Goal: Task Accomplishment & Management: Complete application form

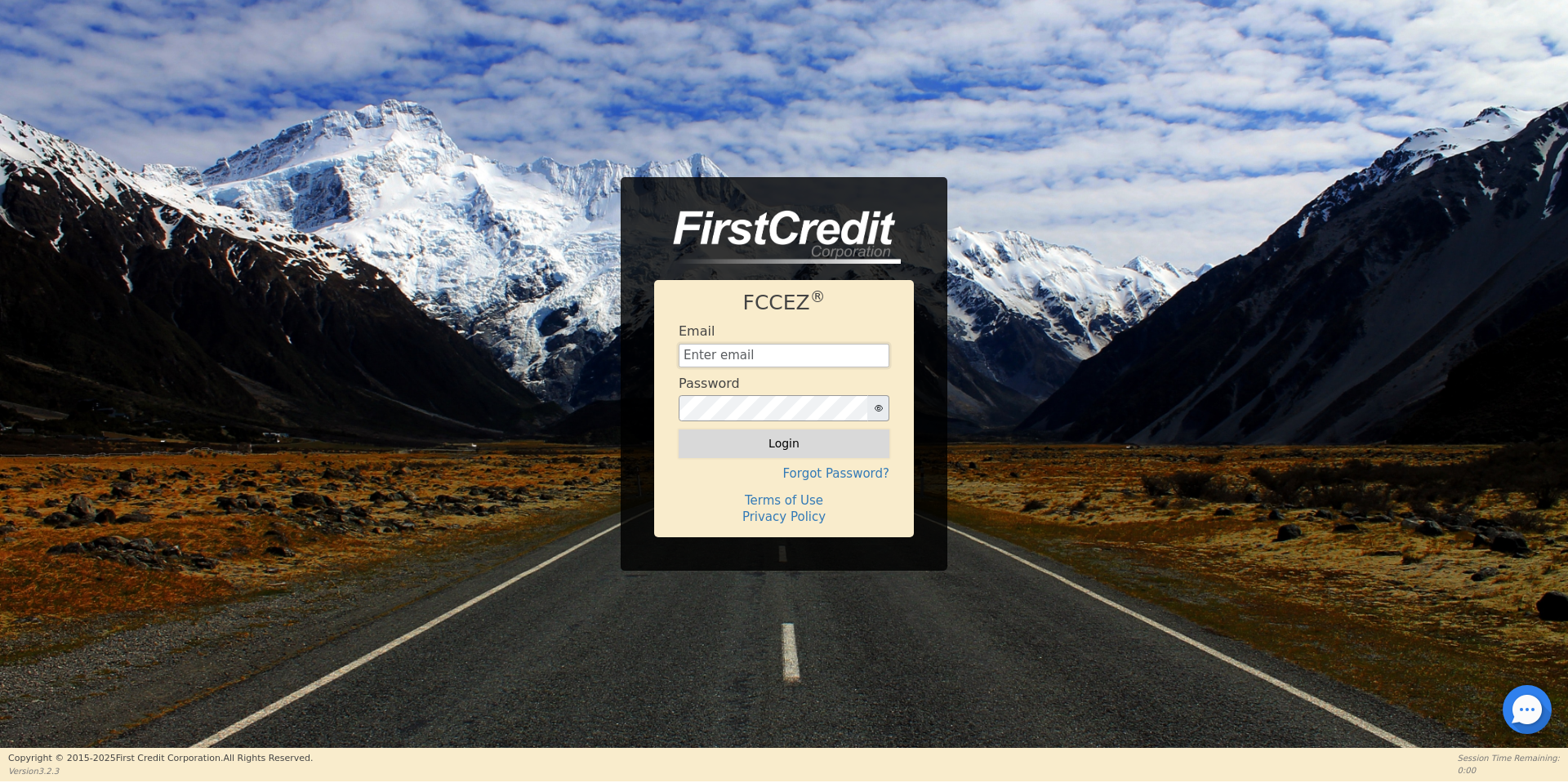
type input "[EMAIL_ADDRESS][DOMAIN_NAME]"
click at [836, 438] on button "Login" at bounding box center [784, 443] width 211 height 28
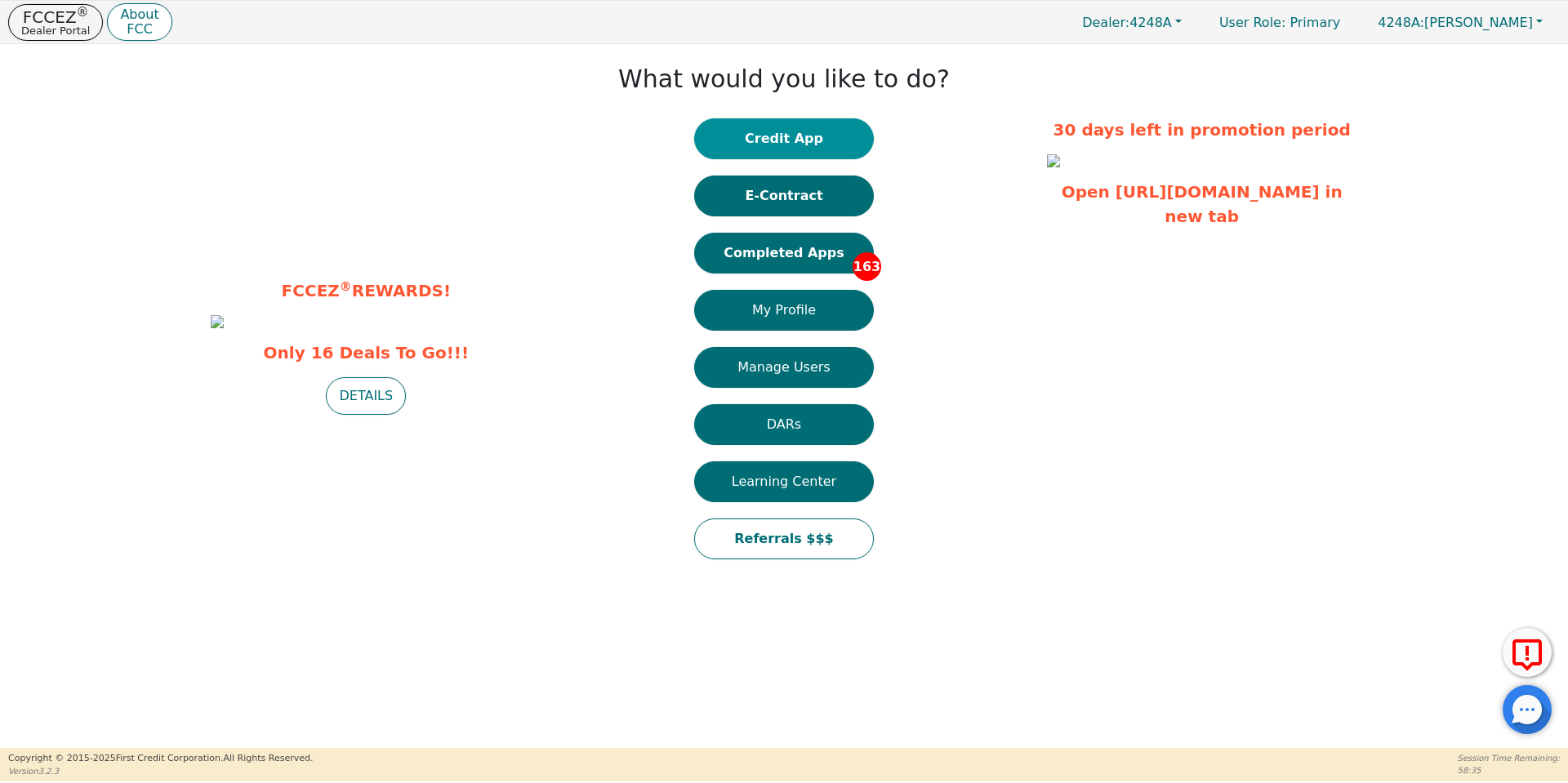
click at [811, 143] on button "Credit App" at bounding box center [784, 139] width 180 height 40
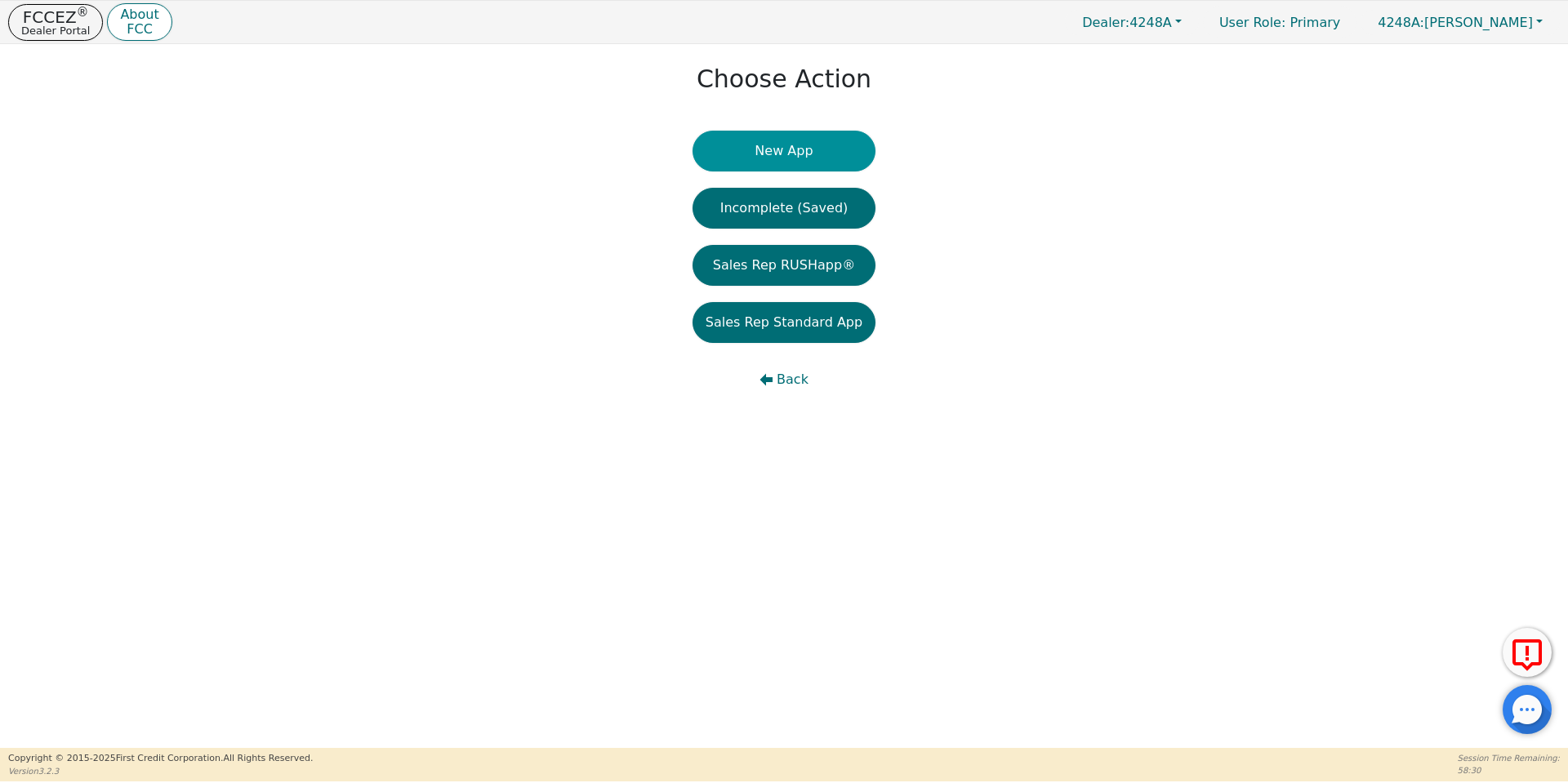
click at [847, 147] on button "New App" at bounding box center [784, 151] width 183 height 40
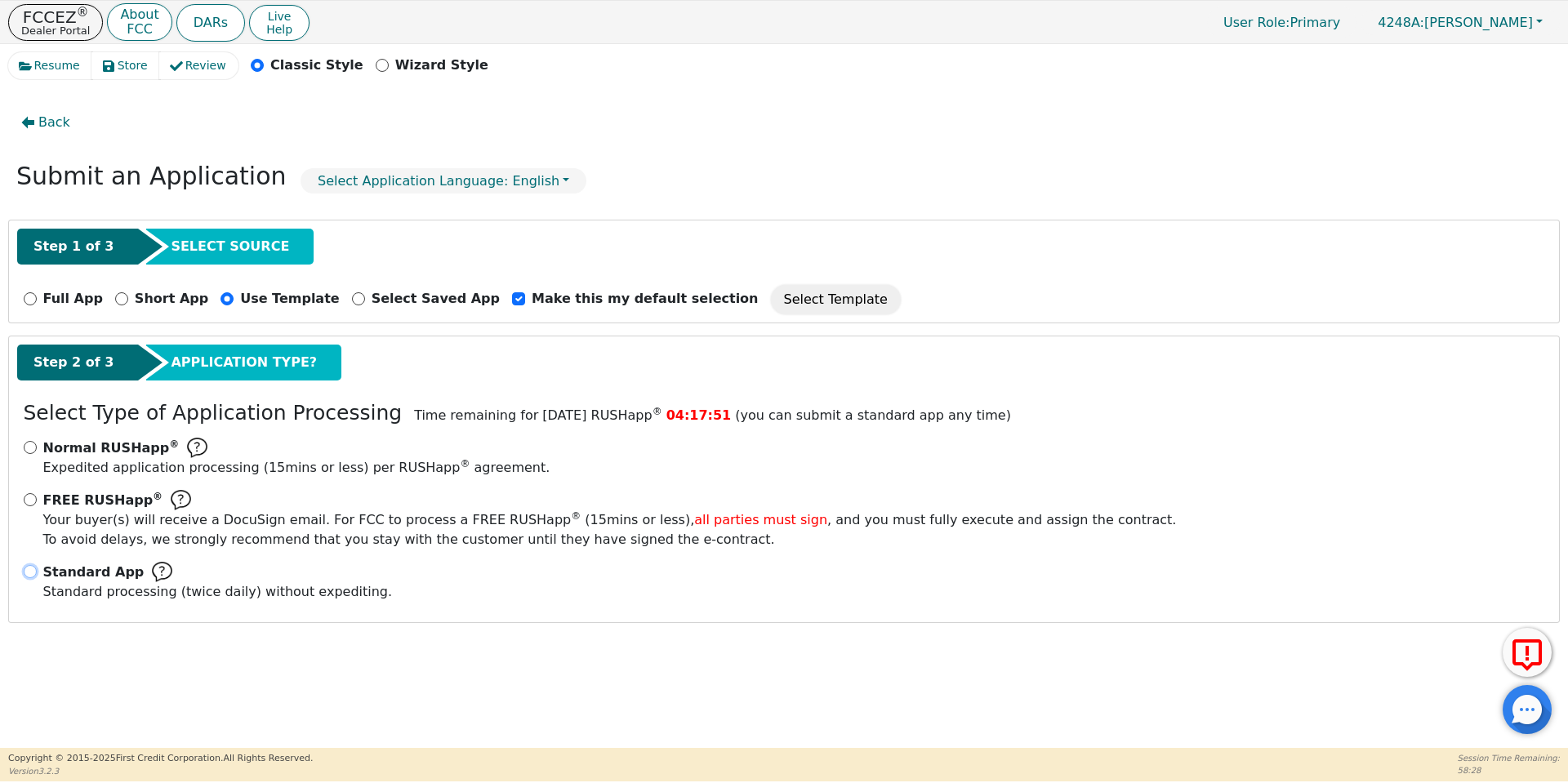
click at [34, 571] on input "Standard App Standard processing (twice daily) without expediting." at bounding box center [30, 571] width 13 height 13
radio input "true"
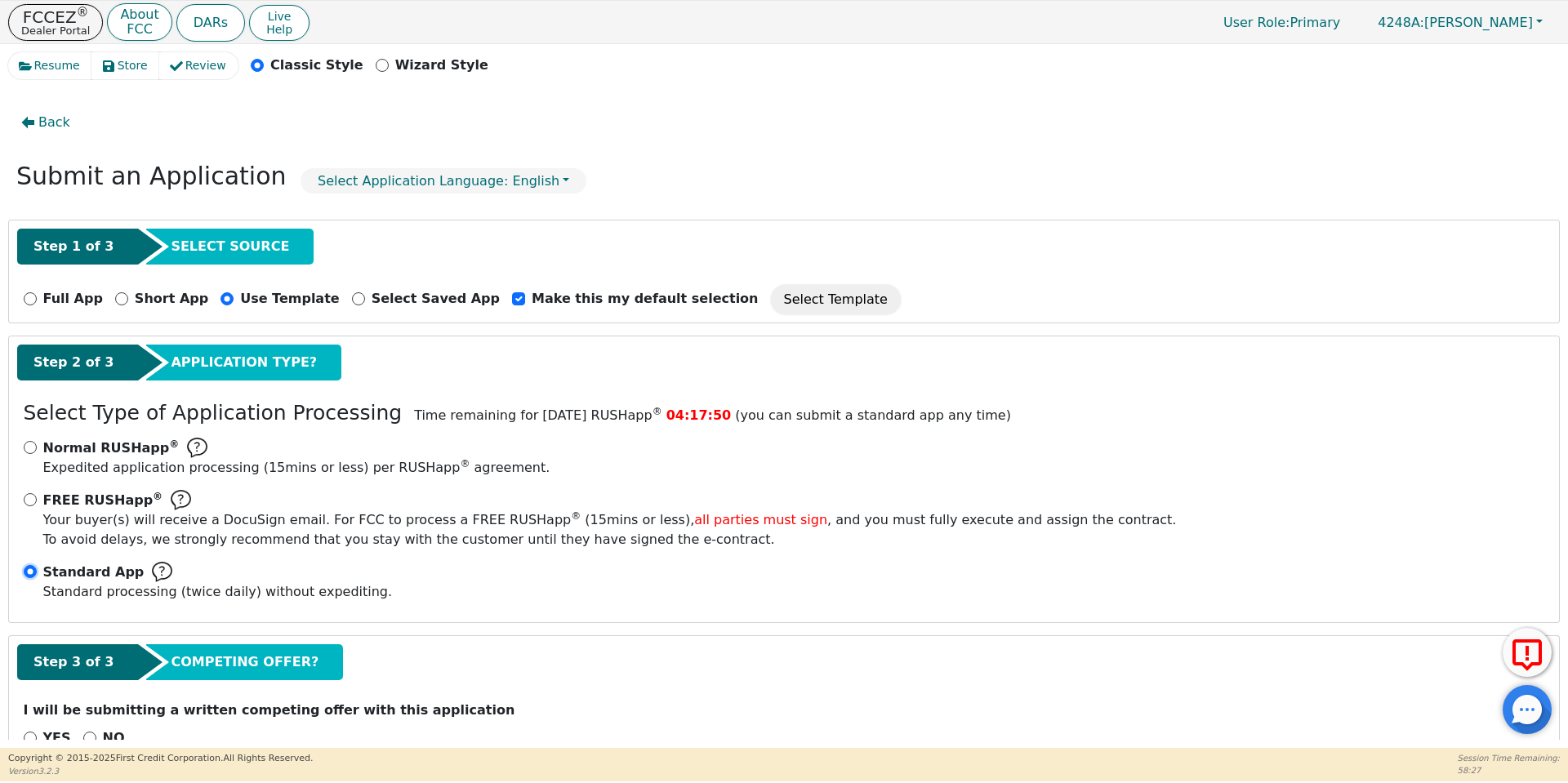
scroll to position [42, 0]
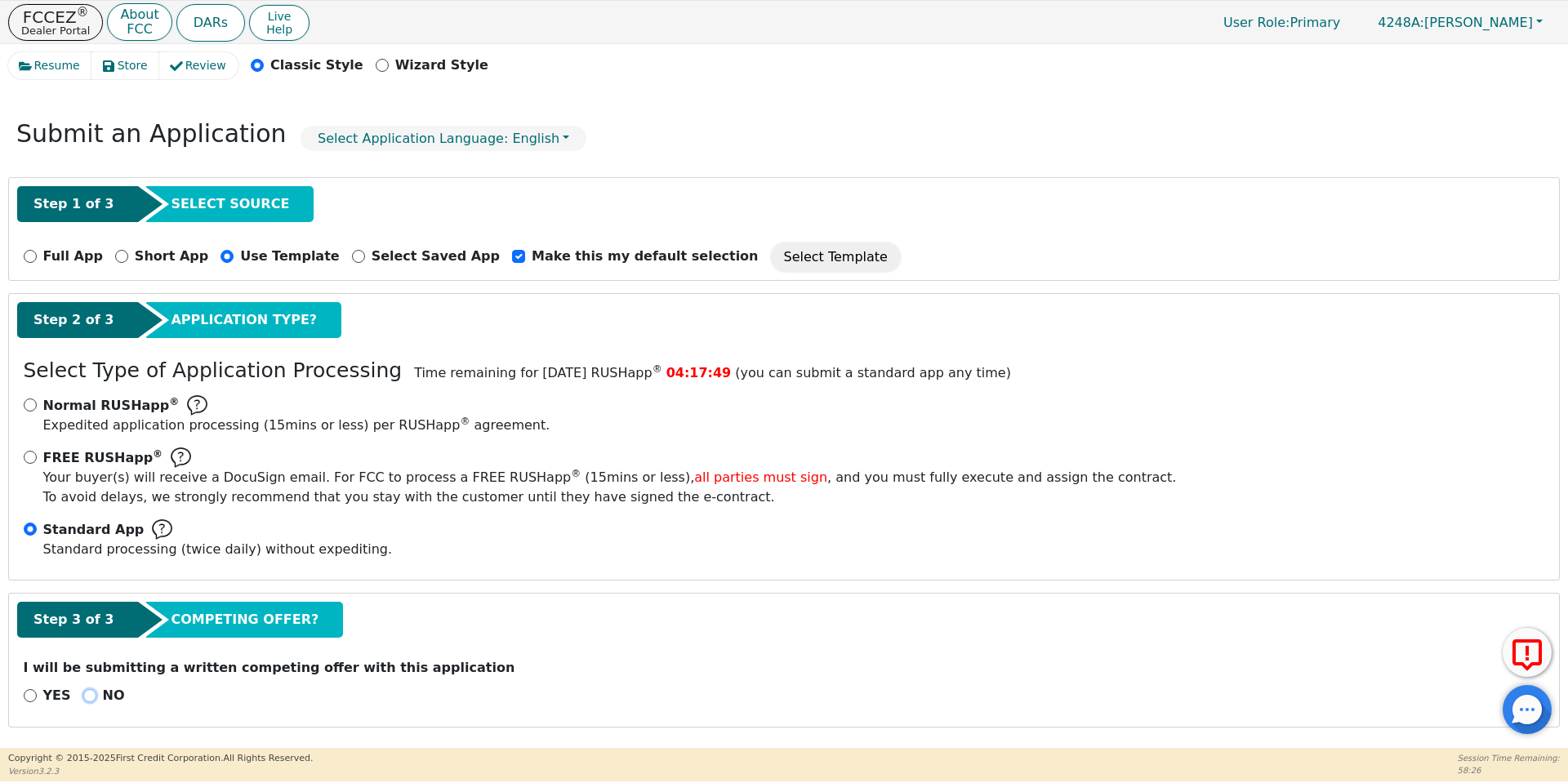
click at [84, 693] on input "NO" at bounding box center [90, 696] width 13 height 13
radio input "true"
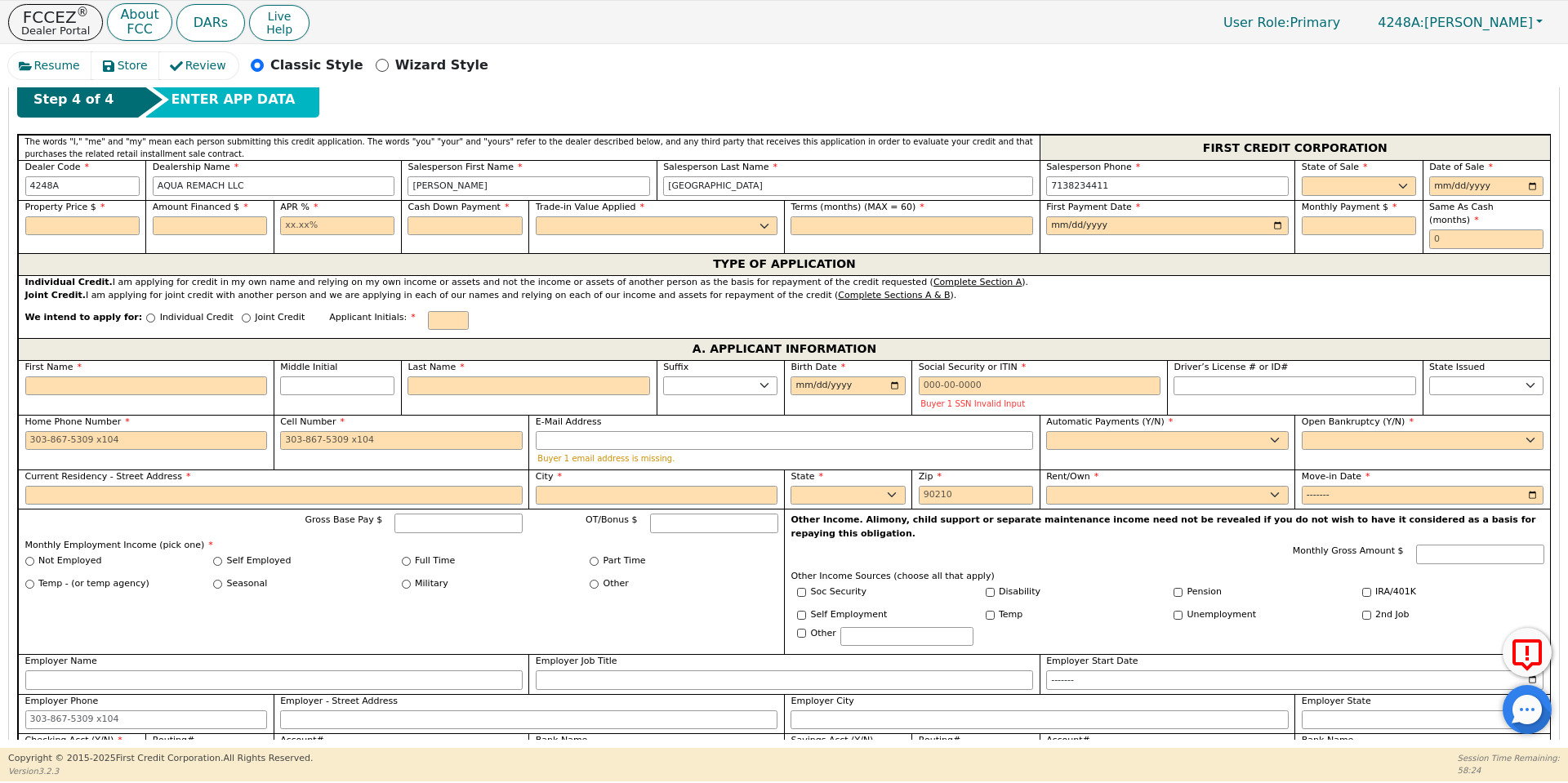
scroll to position [718, 0]
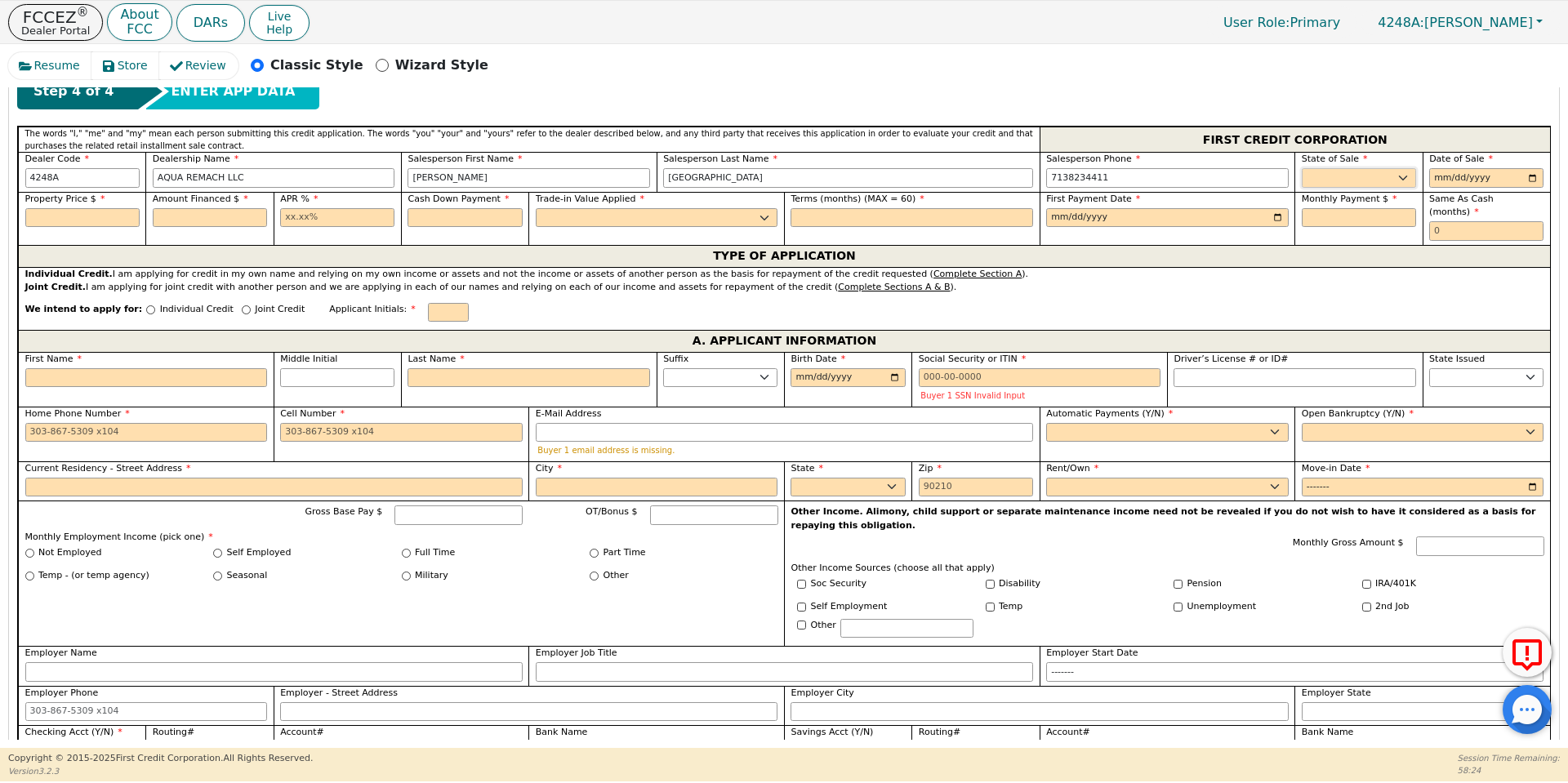
click at [1309, 170] on select "AK AL AR AZ CA CO CT DC DE FL [GEOGRAPHIC_DATA] HI IA ID IL IN KS [GEOGRAPHIC_D…" at bounding box center [1359, 178] width 114 height 19
select select "[GEOGRAPHIC_DATA]"
click at [1302, 168] on select "AK AL AR AZ CA CO CT DC DE FL [GEOGRAPHIC_DATA] HI IA ID IL IN KS [GEOGRAPHIC_D…" at bounding box center [1359, 178] width 114 height 19
type input "[DATE]"
type input "1000.00"
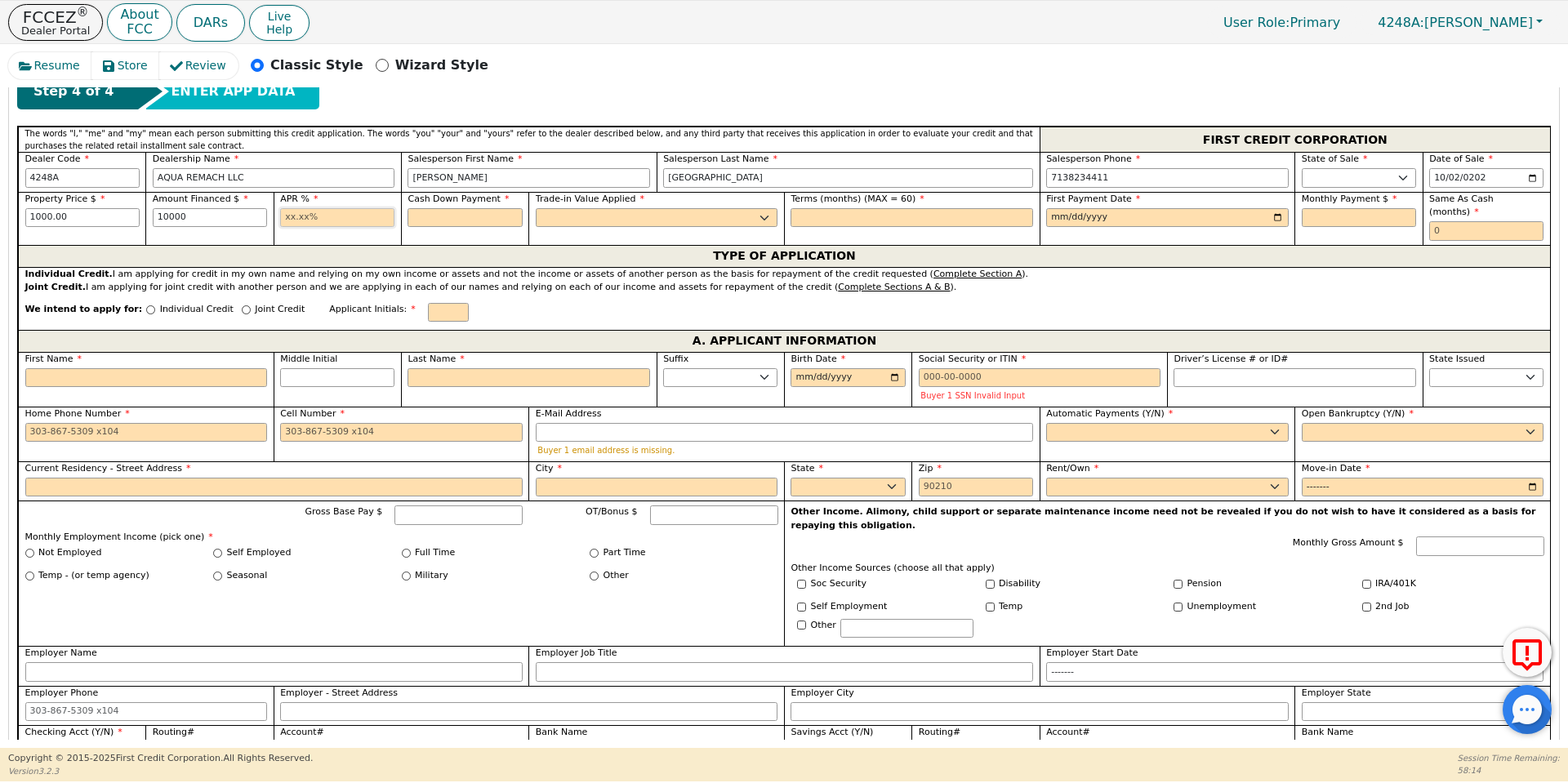
type input "10000.00"
type input "17.99"
type input "0.00"
select select "n"
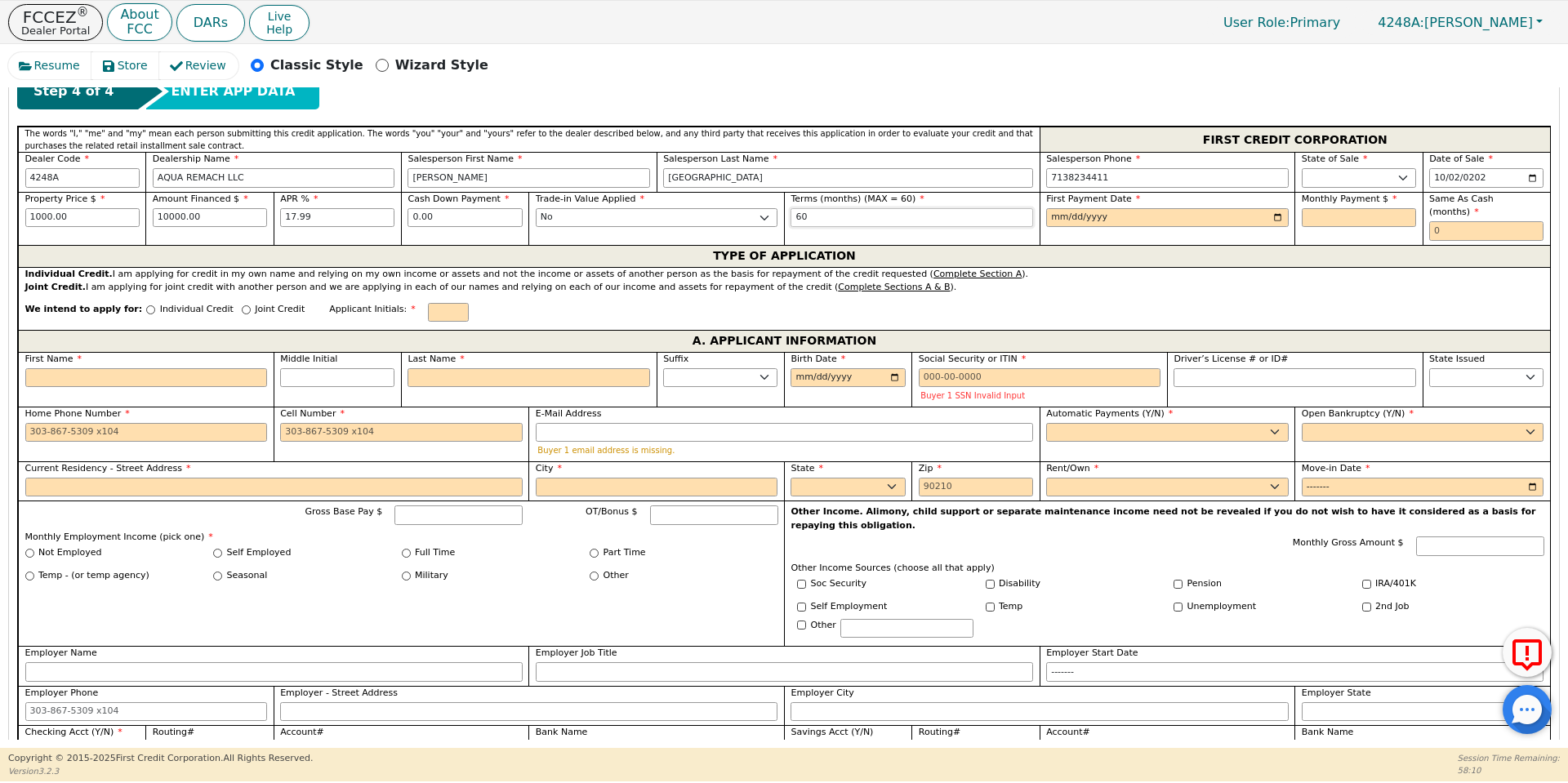
type input "60"
type input "0002-11-02"
type input "[DATE]"
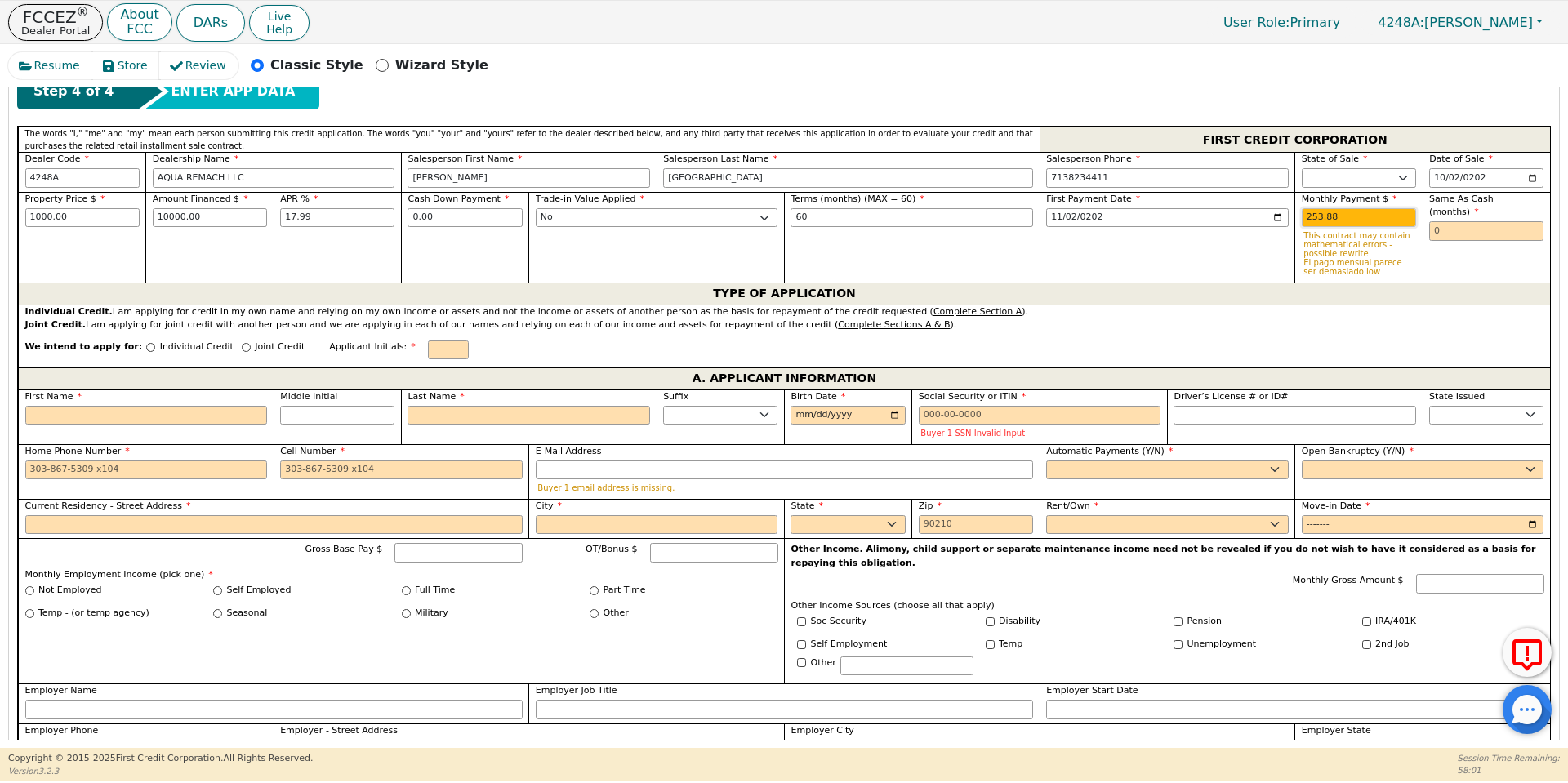
type input "253.88"
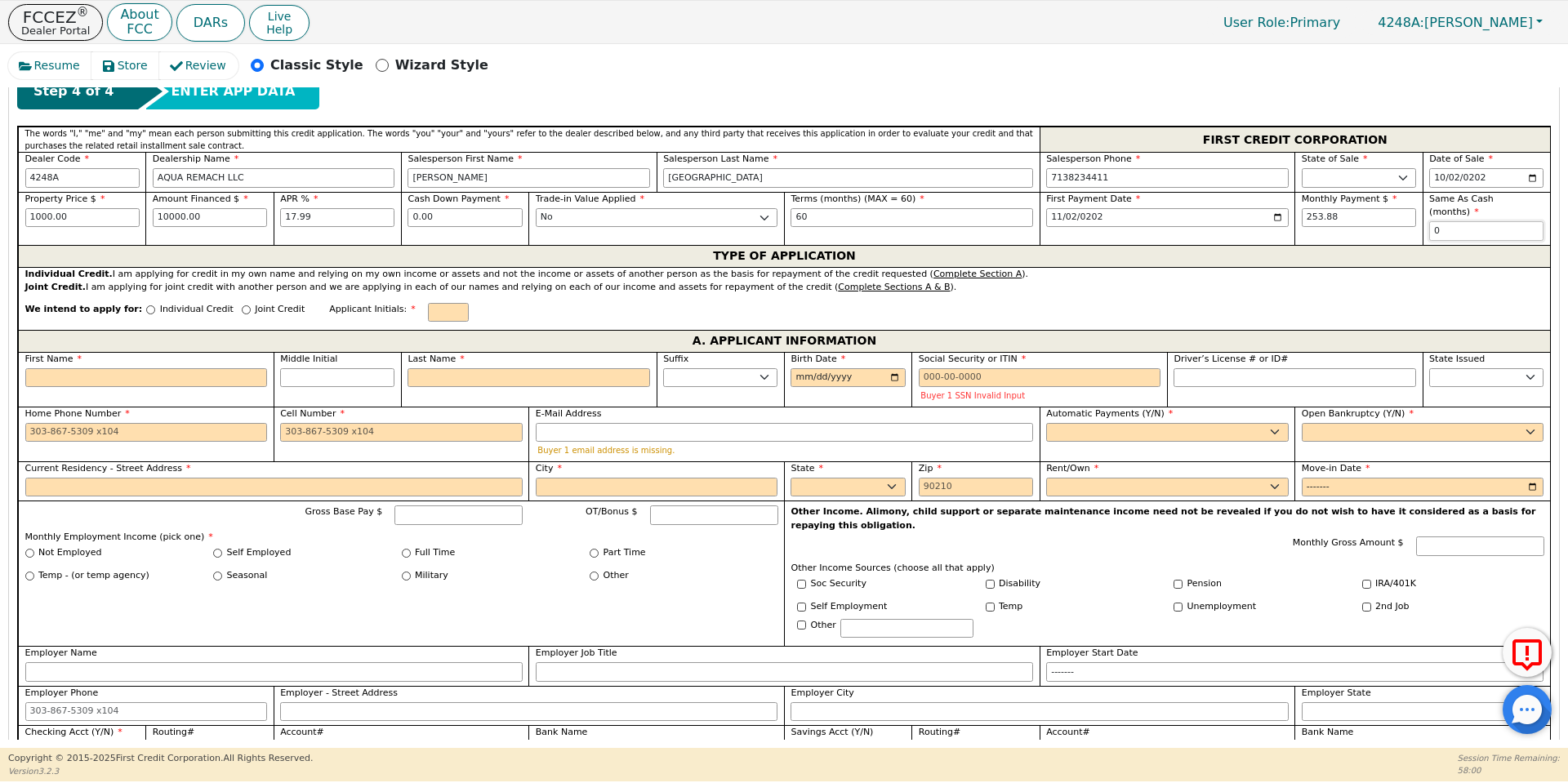
type input "0"
click at [146, 305] on input "Individual Credit" at bounding box center [150, 310] width 9 height 9
radio input "true"
click at [158, 369] on input "First Name" at bounding box center [147, 378] width 243 height 19
type input "V"
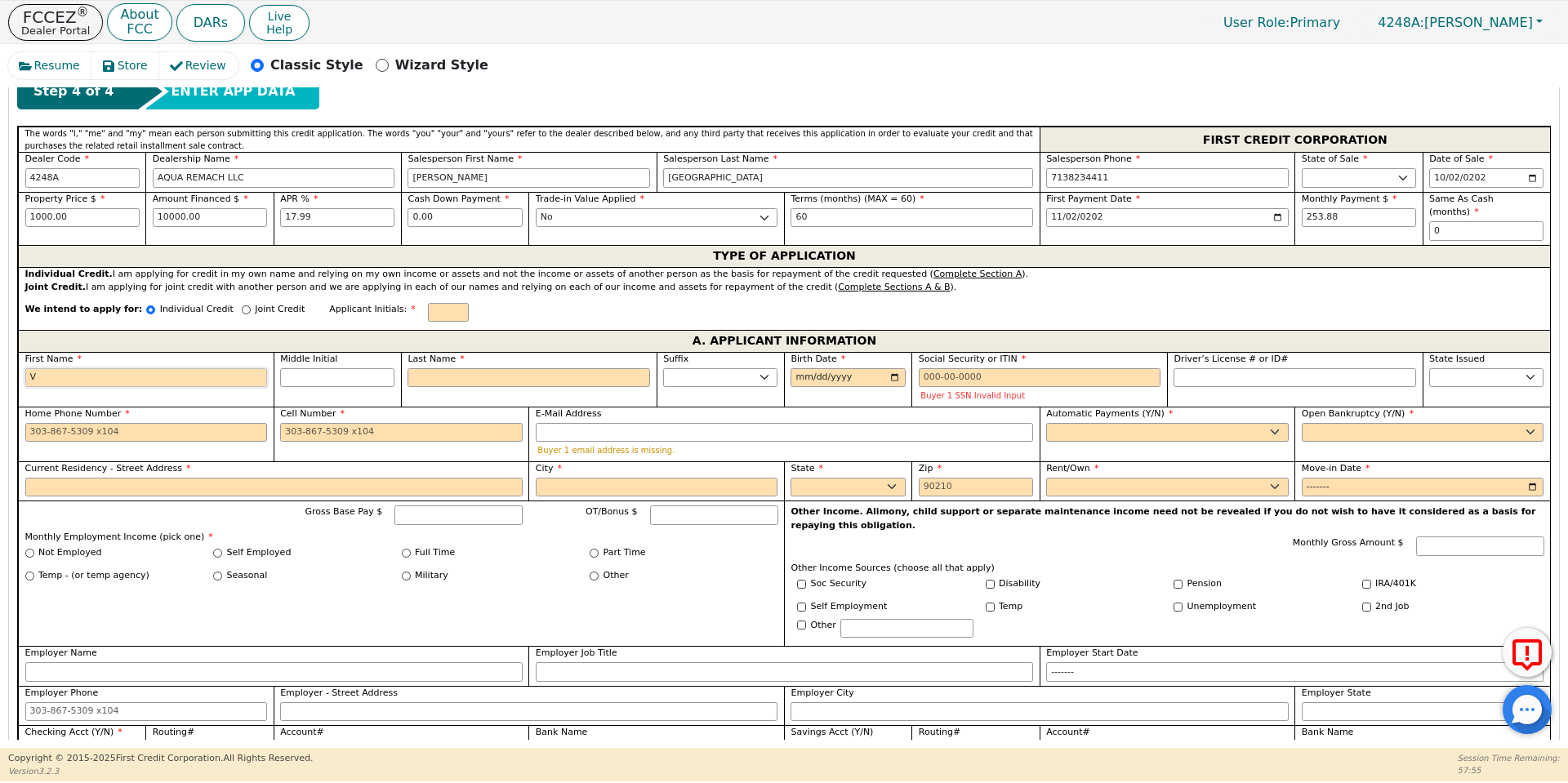
type input "V"
type input "Vic"
type input "Victo"
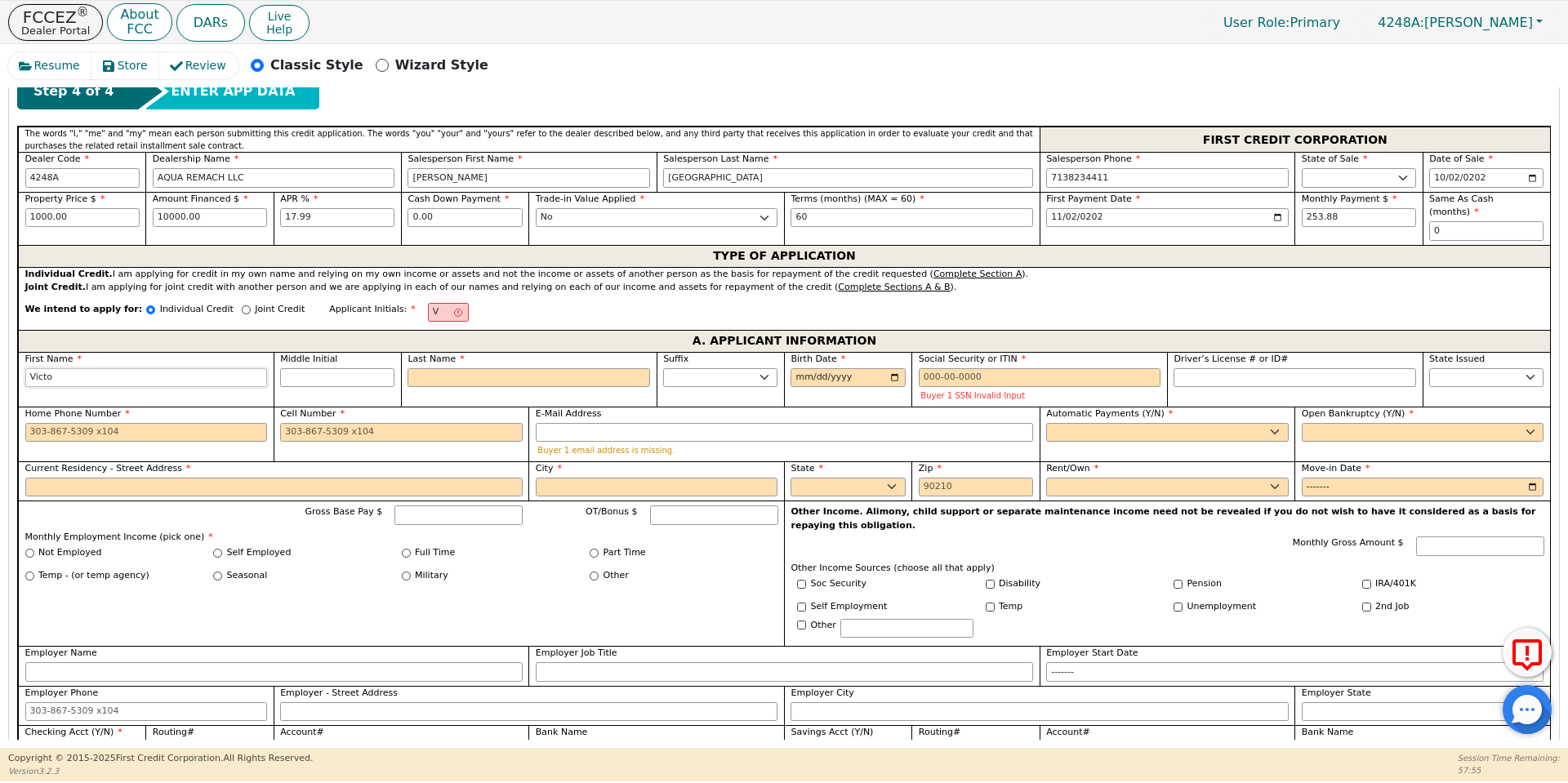
type input "Victo"
type input "[PERSON_NAME]"
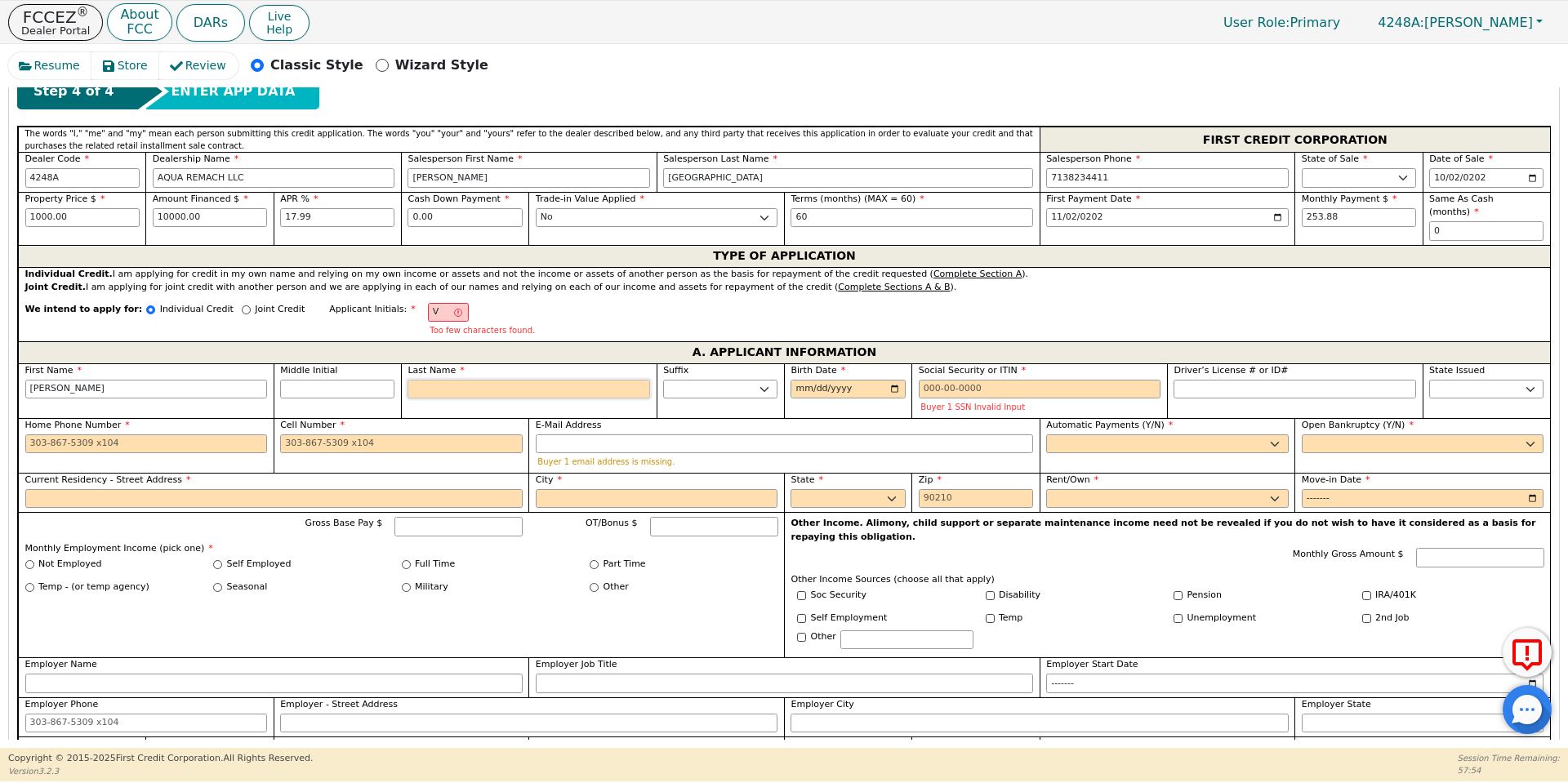
type input "VS"
type input "S"
type input "[PERSON_NAME]"
type input "Sa"
type input "[PERSON_NAME]"
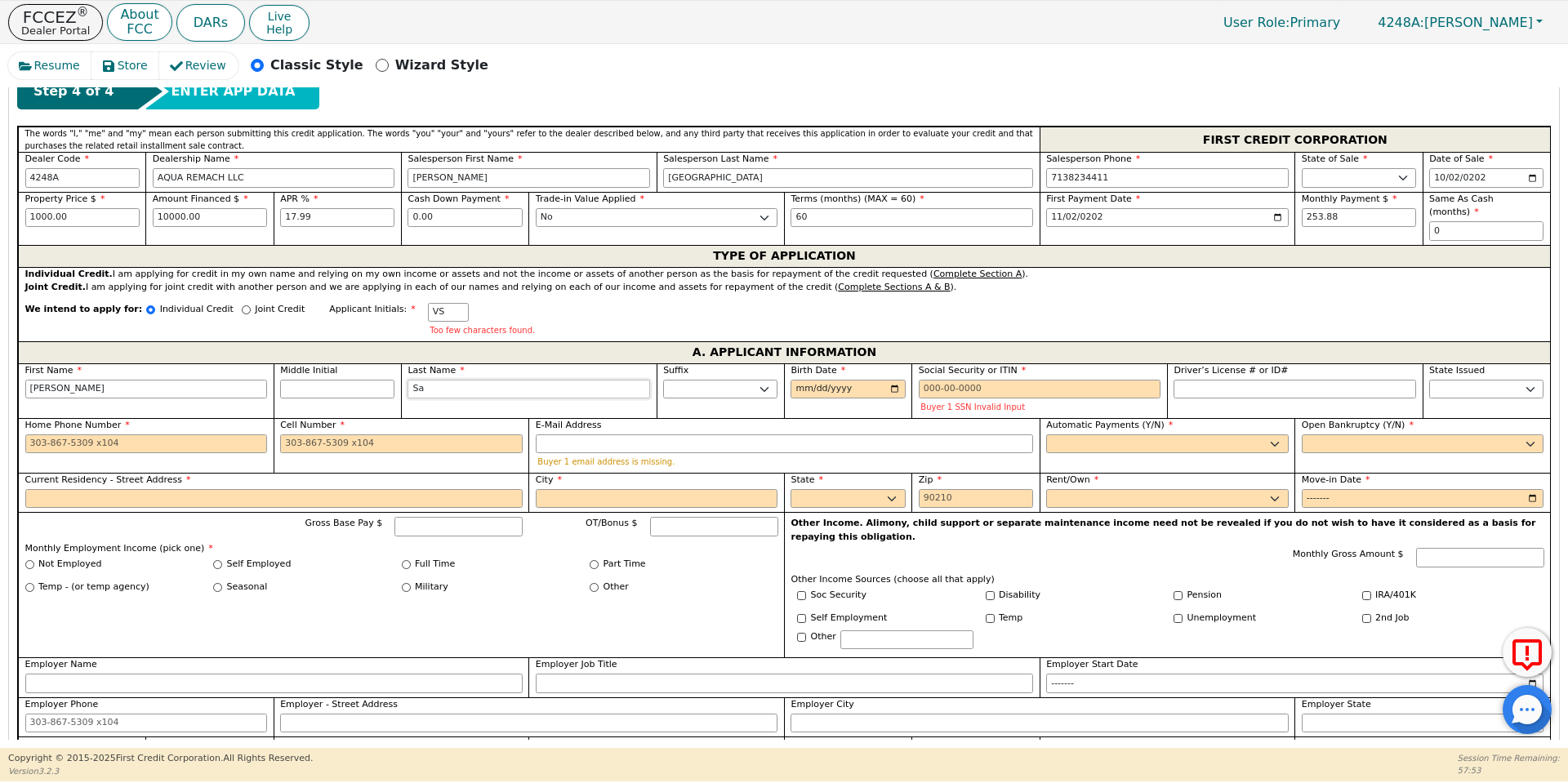
type input "San"
type input "[PERSON_NAME]"
type input "Sanc"
type input "[PERSON_NAME]"
type input "Sanche"
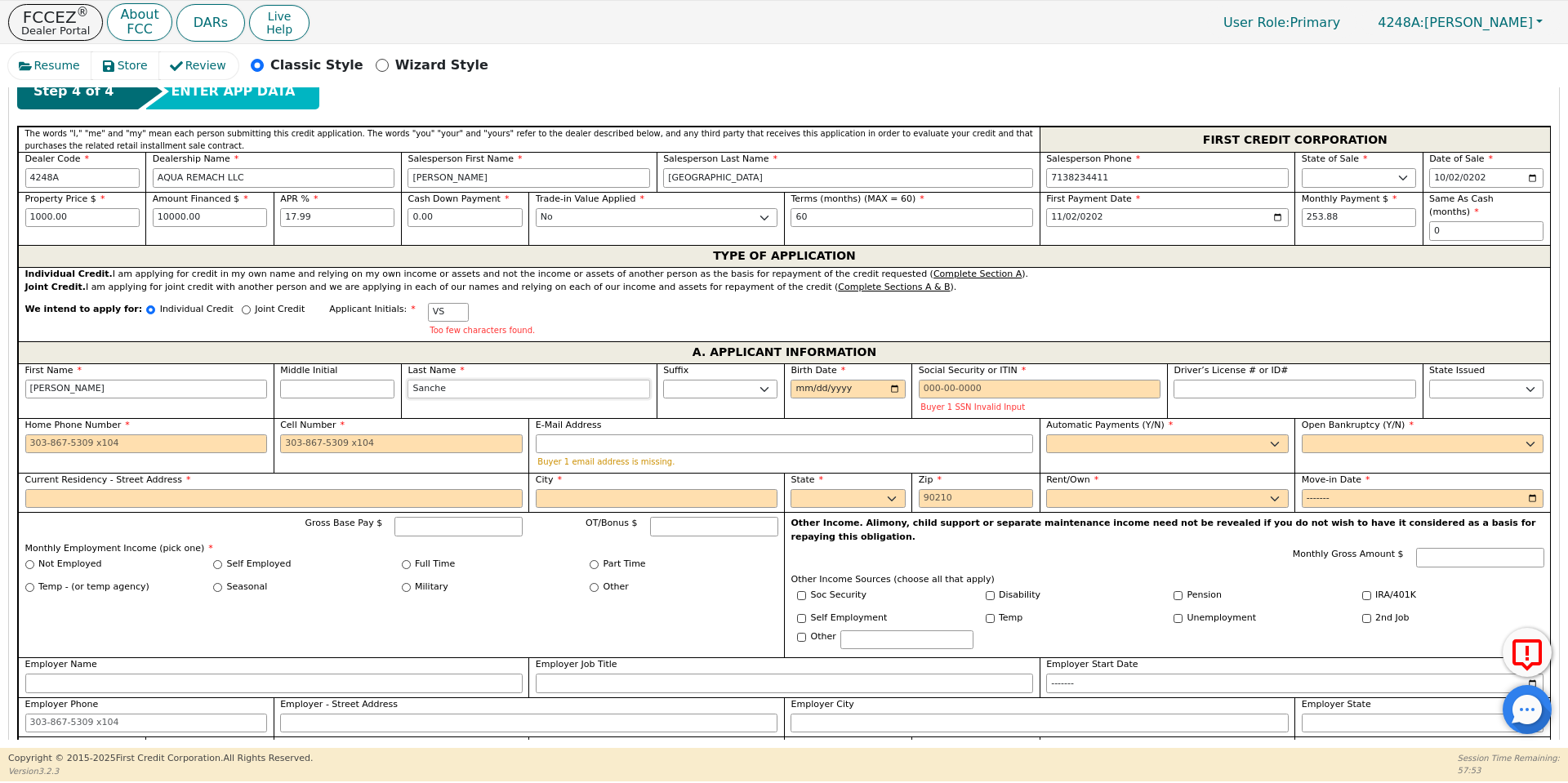
type input "[PERSON_NAME]"
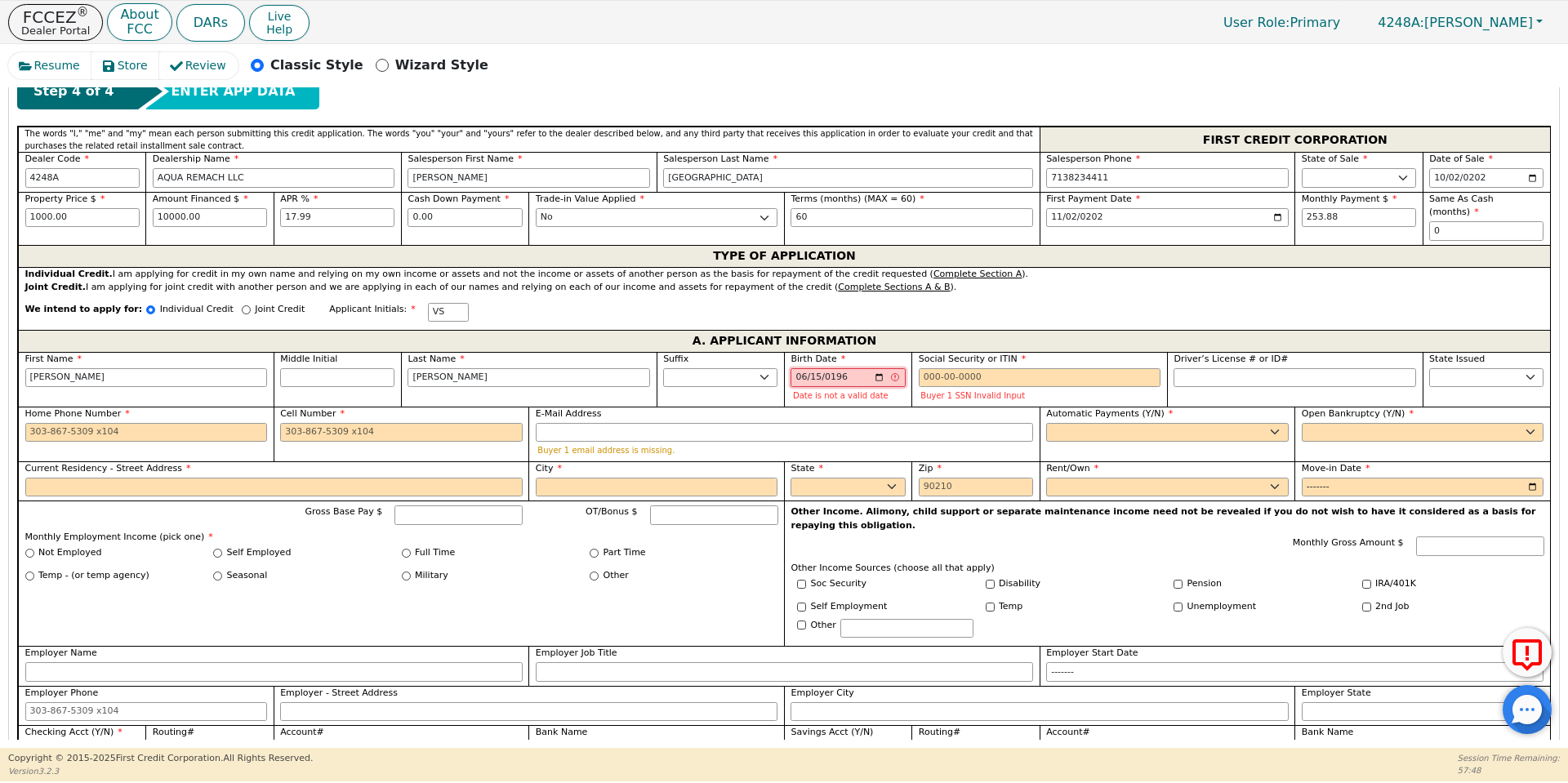
type input "[DATE]"
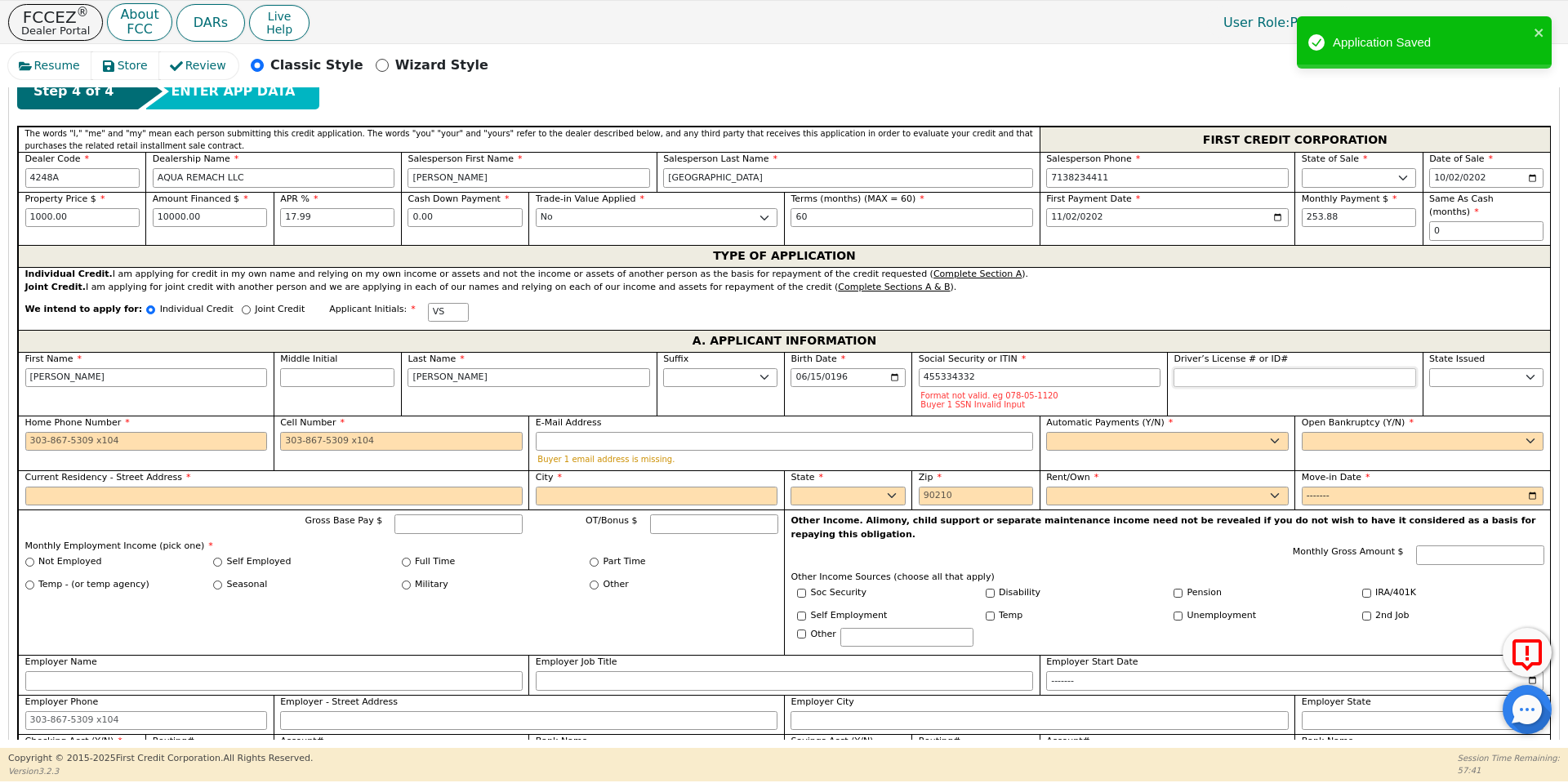
type input "***-**-4332"
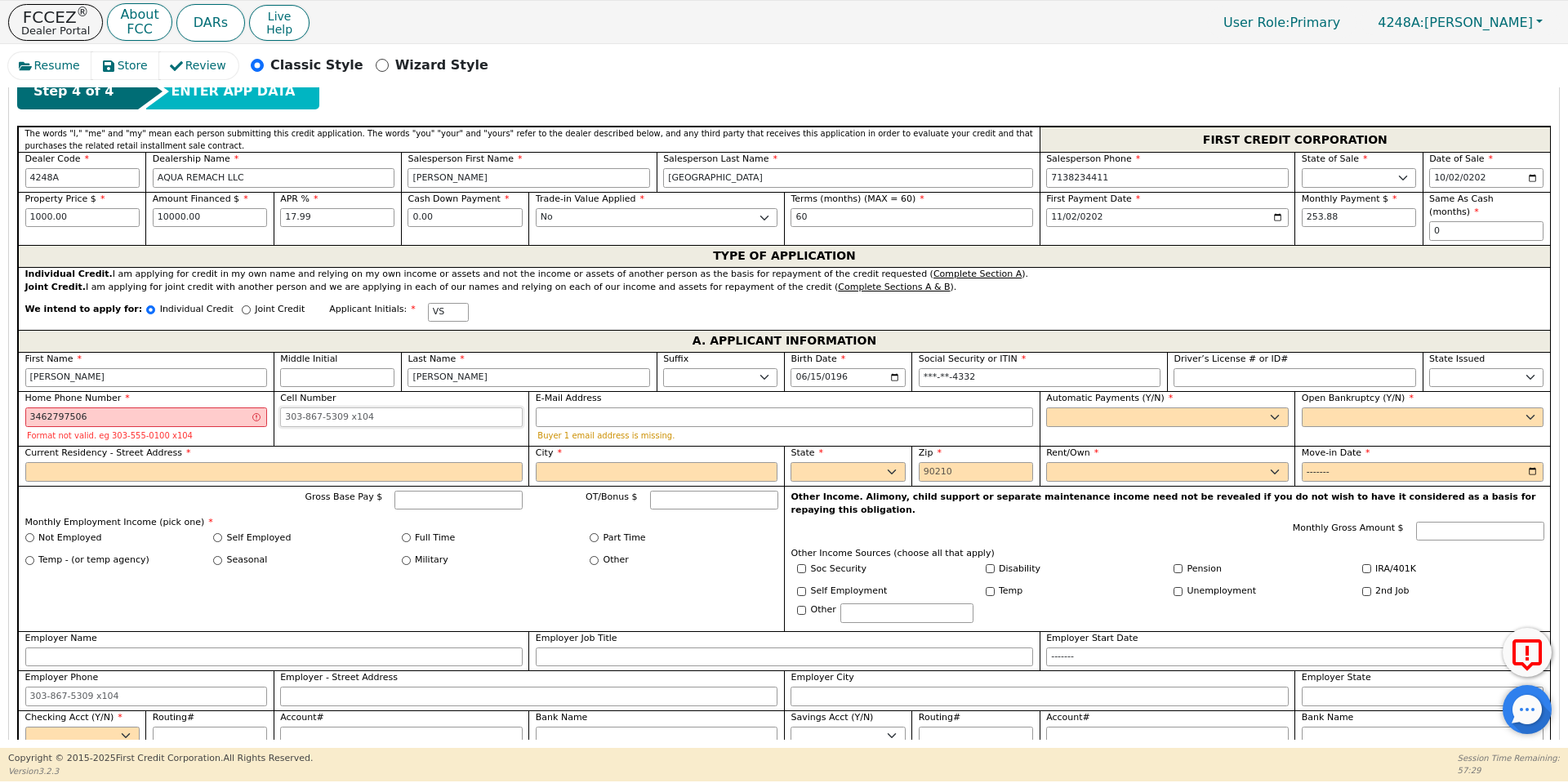
type input "[PHONE_NUMBER]"
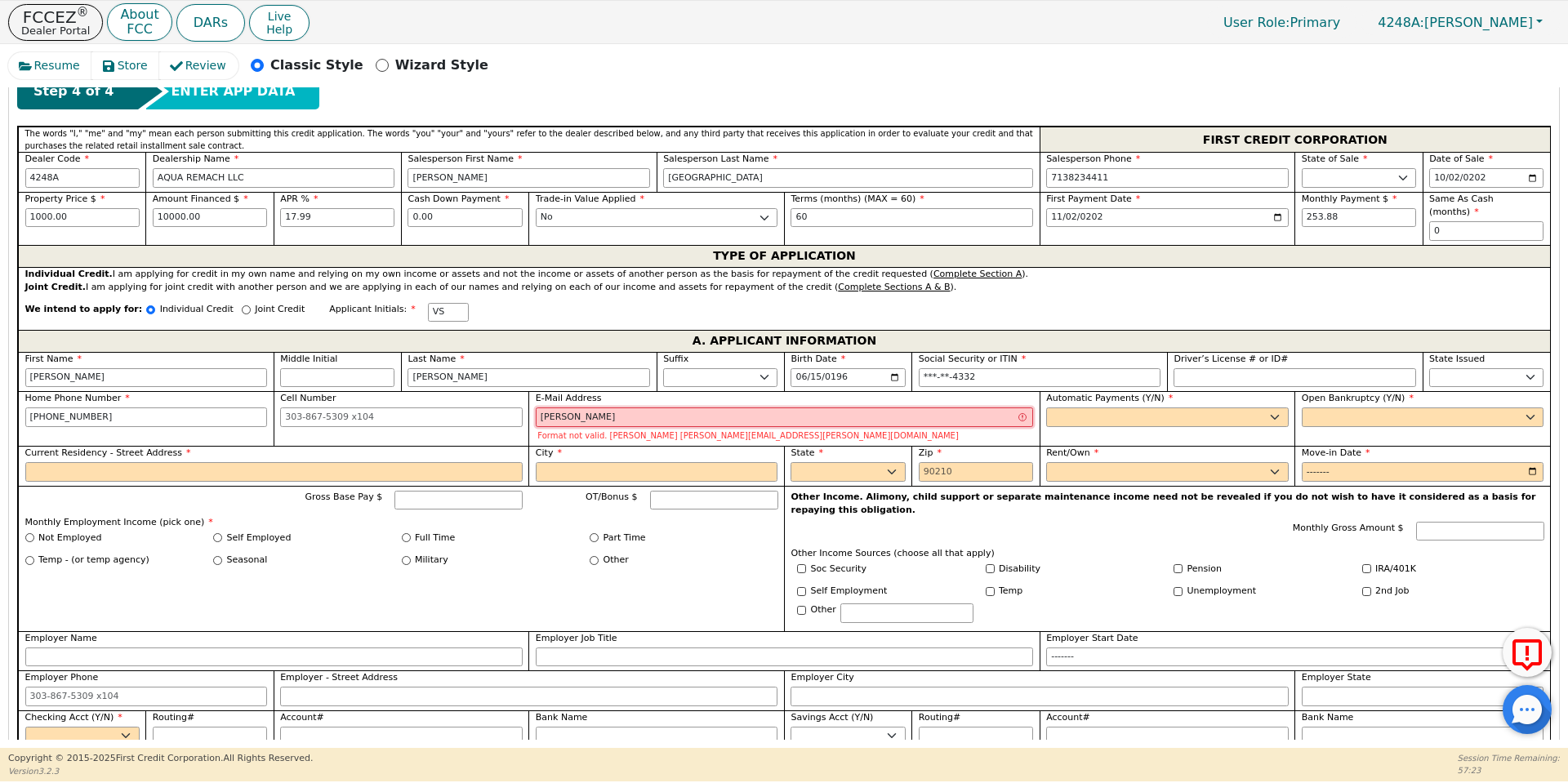
type input "[EMAIL_ADDRESS][DOMAIN_NAME]"
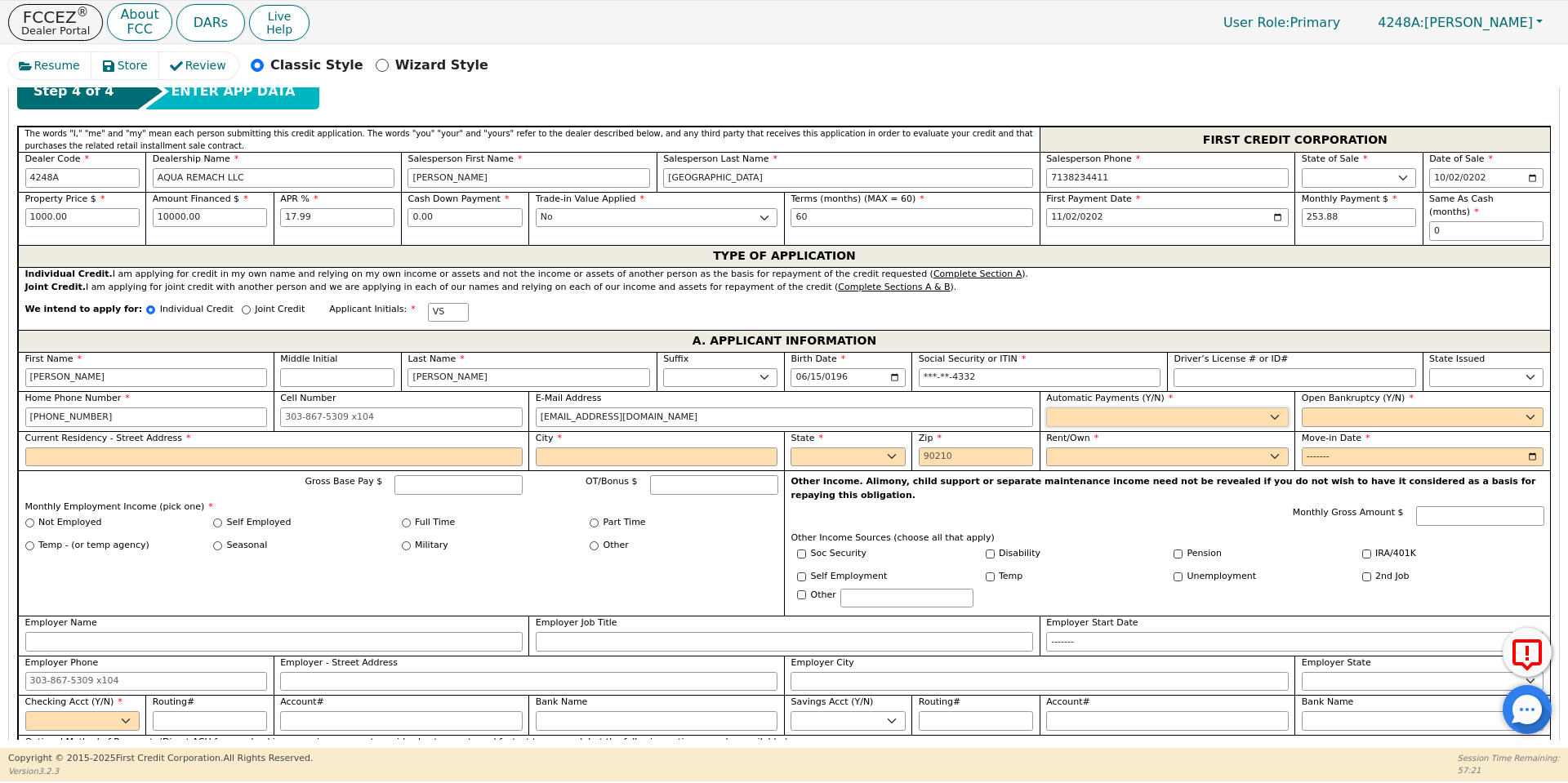
click at [1090, 407] on select "Yes No" at bounding box center [1168, 417] width 243 height 19
select select "y"
click at [1046, 407] on select "Yes No" at bounding box center [1168, 417] width 243 height 19
type input "[PERSON_NAME]"
click at [1373, 407] on select "Yes No" at bounding box center [1424, 417] width 243 height 19
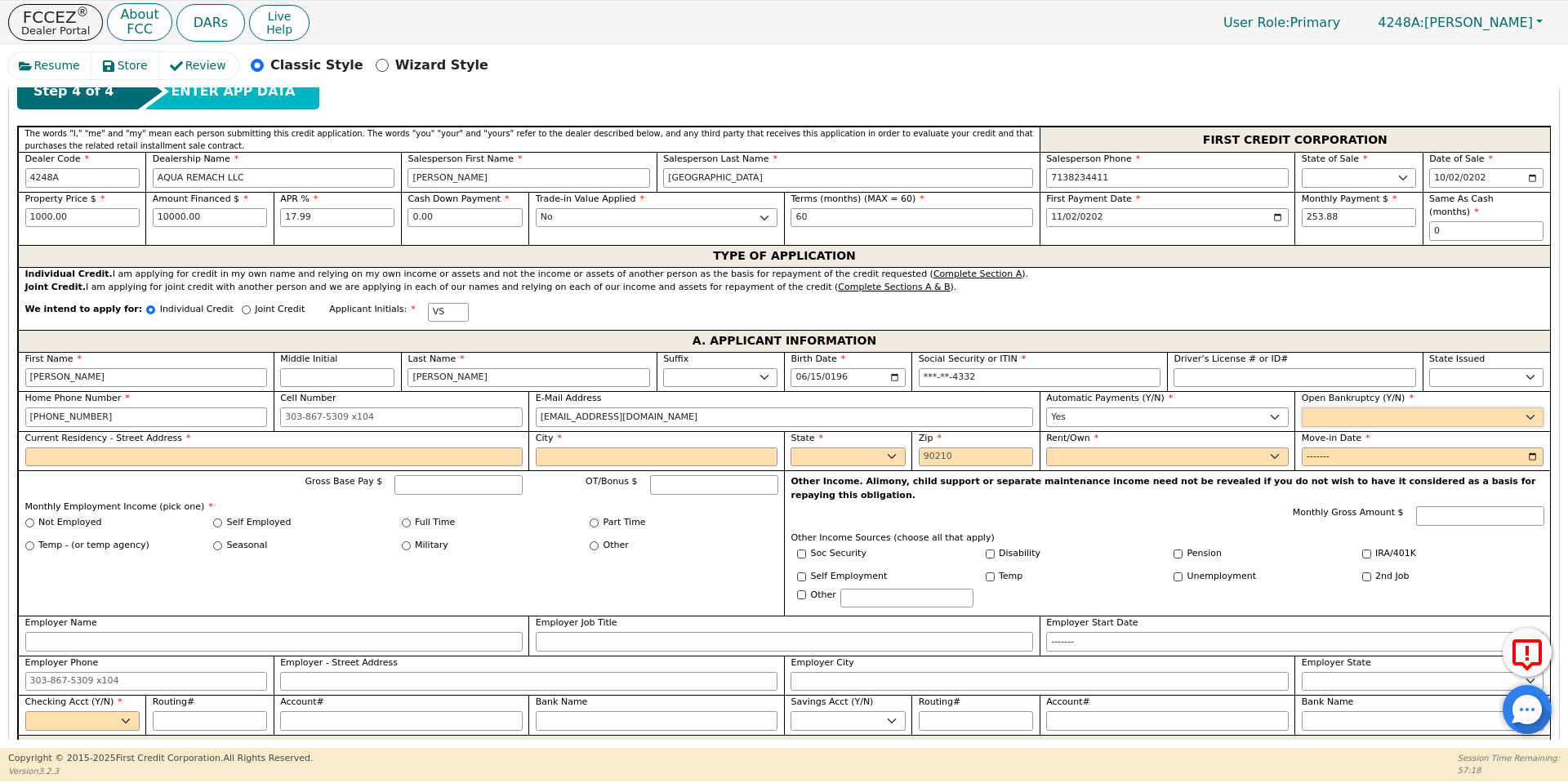
select select "n"
click at [1302, 407] on select "Yes No" at bounding box center [1424, 417] width 243 height 19
click at [420, 448] on input "Current Residency - Street Address" at bounding box center [274, 457] width 497 height 19
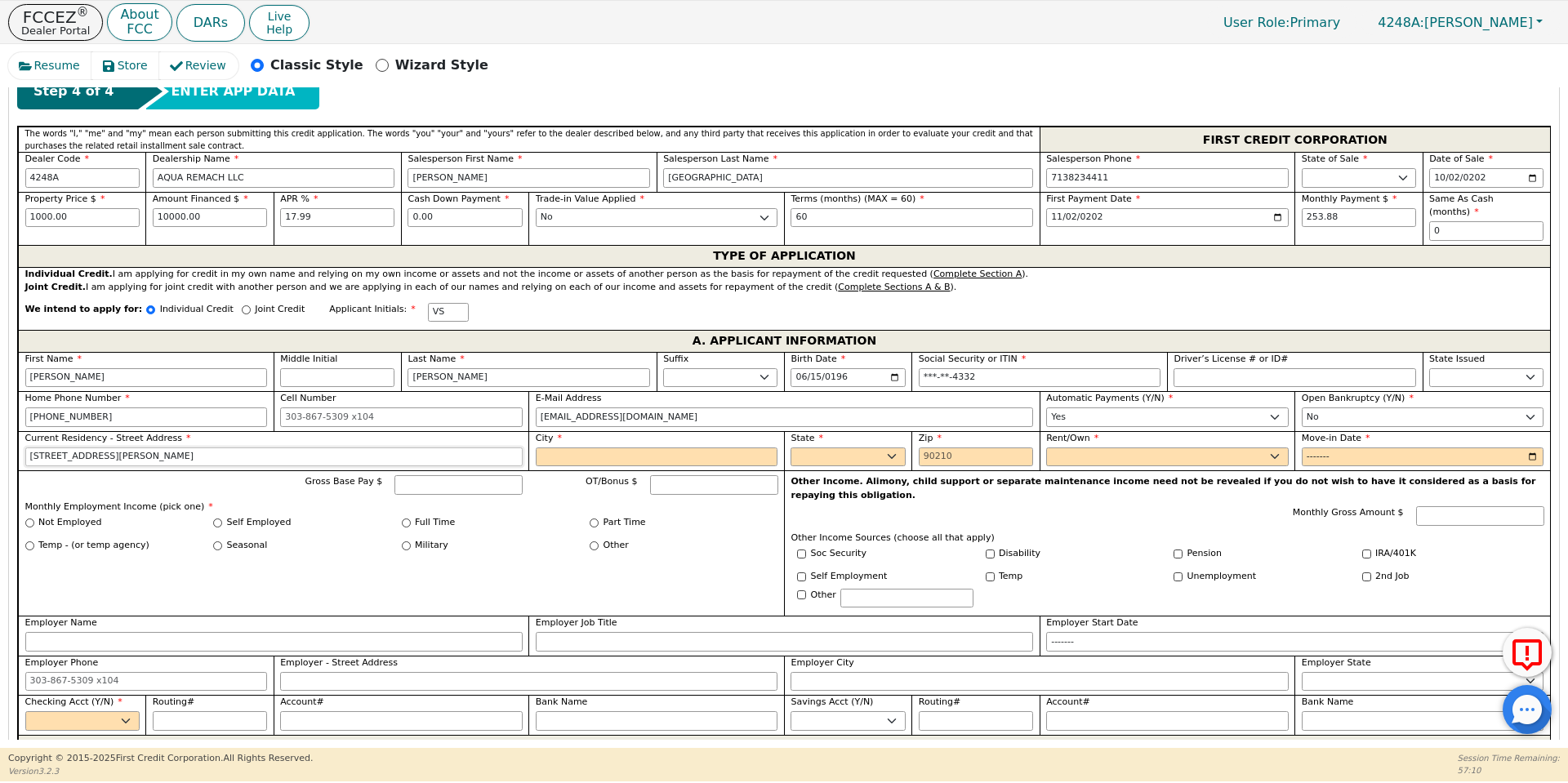
type input "[STREET_ADDRESS][PERSON_NAME]"
type input "[GEOGRAPHIC_DATA]"
select select "[GEOGRAPHIC_DATA]"
type input "77020"
select select "Own"
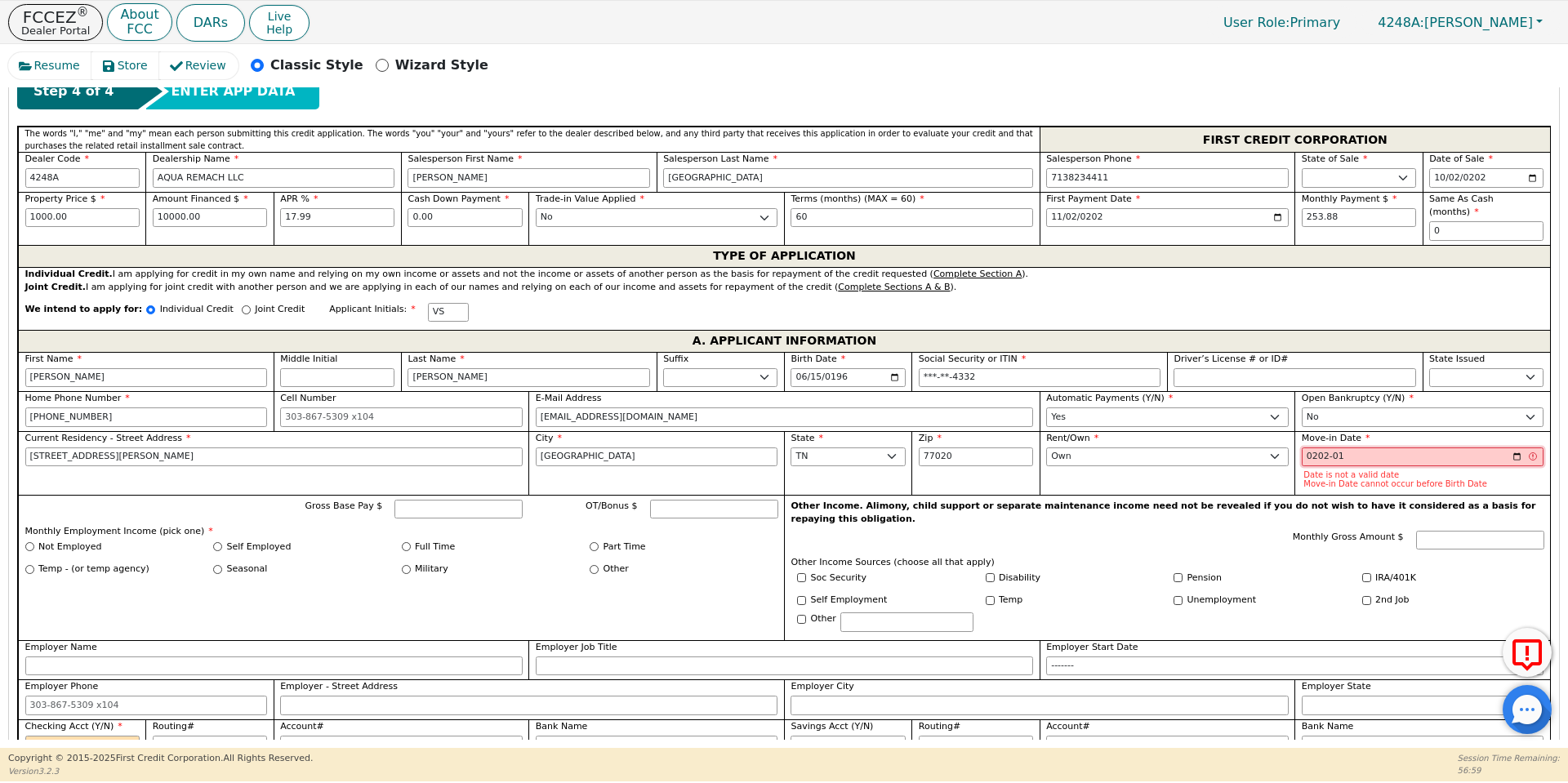
type input "2020-01"
type input "0202-01"
type input "2000-01"
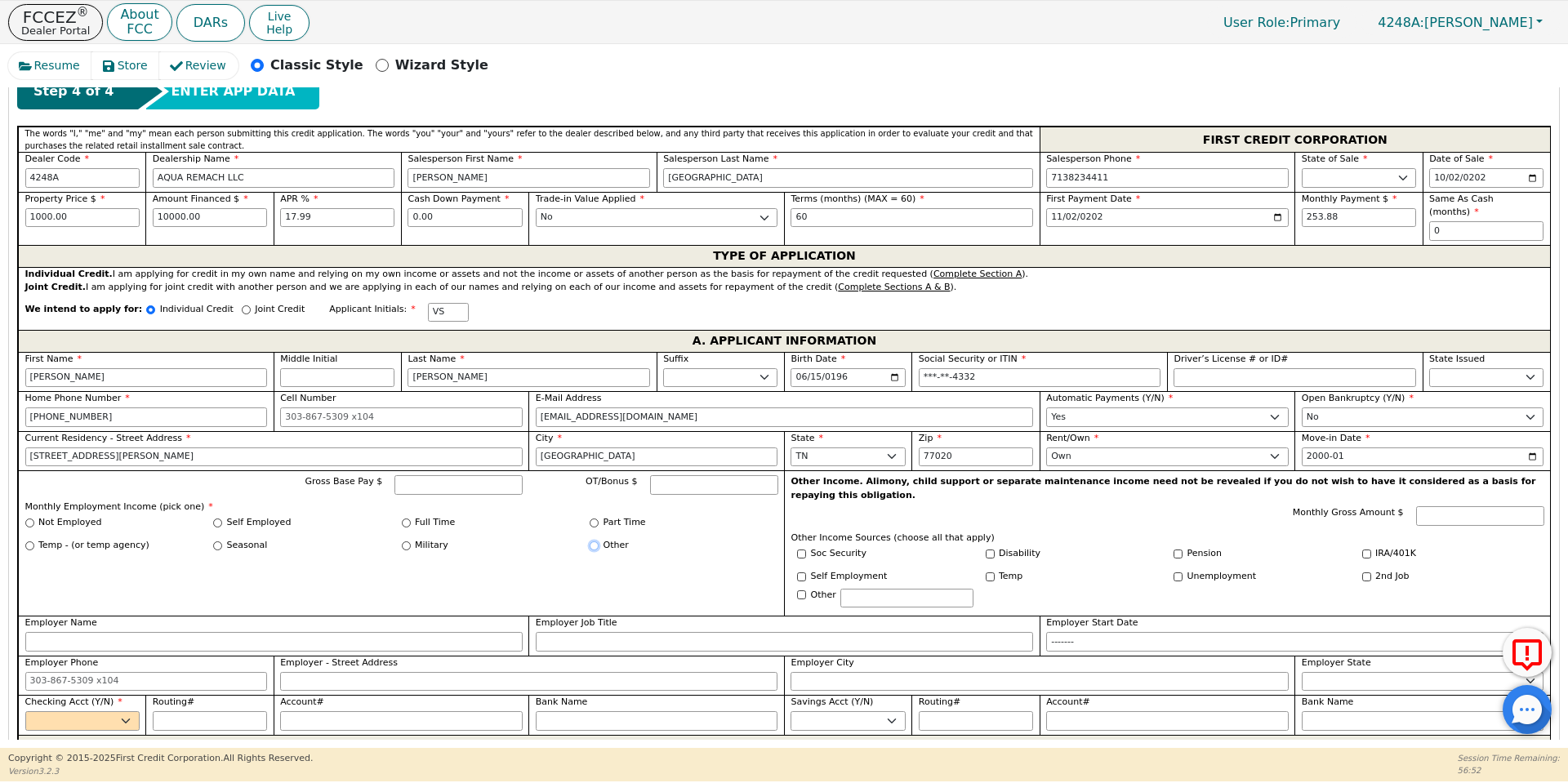
click at [590, 541] on input "Other" at bounding box center [594, 545] width 9 height 9
radio input "true"
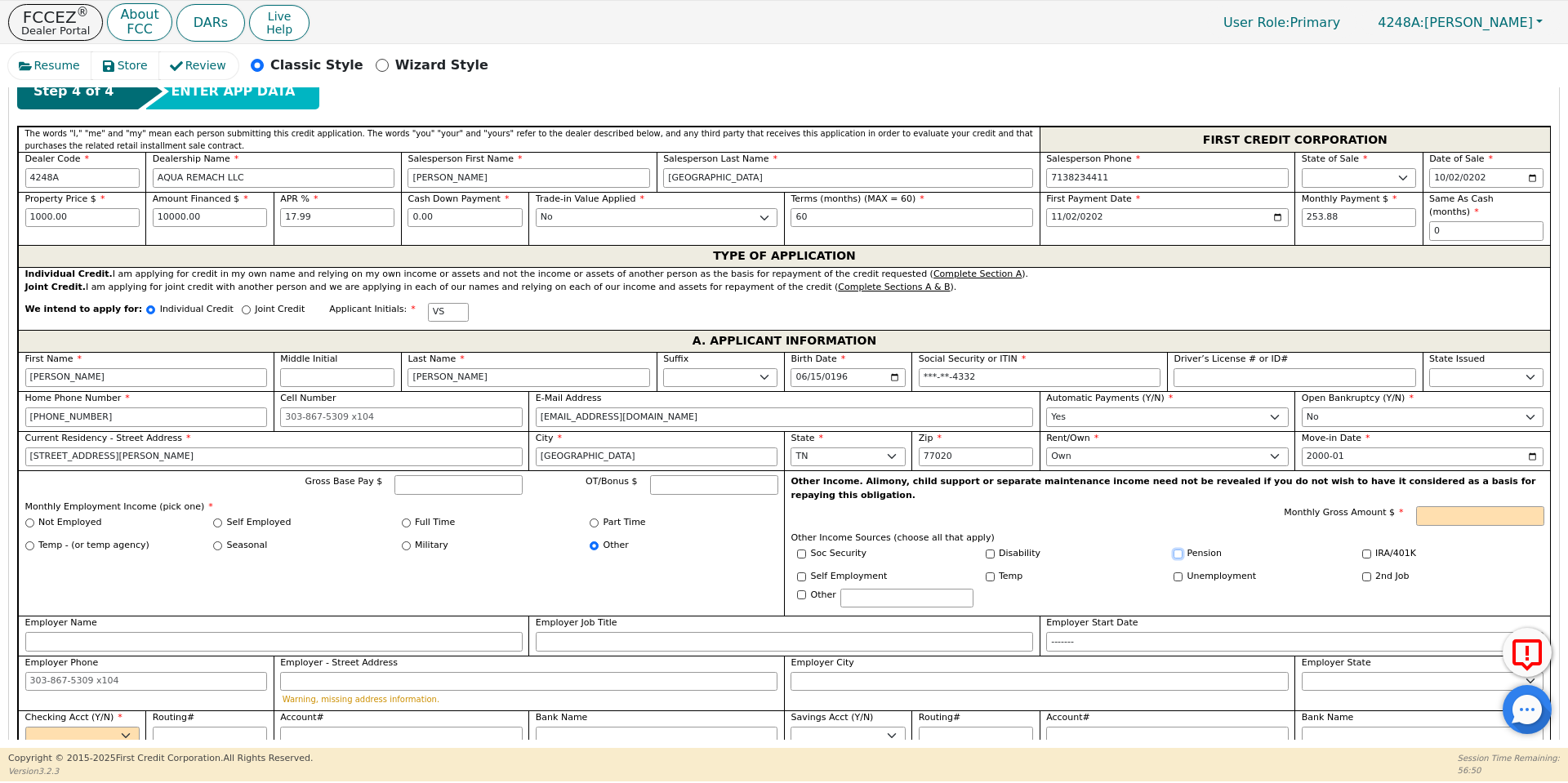
click at [1176, 550] on input "Pension" at bounding box center [1178, 554] width 9 height 9
checkbox input "true"
click at [1509, 507] on input "Monthly Gross Amount $" at bounding box center [1481, 516] width 128 height 19
click at [78, 727] on select "Yes No" at bounding box center [83, 736] width 114 height 19
type input "4900.00"
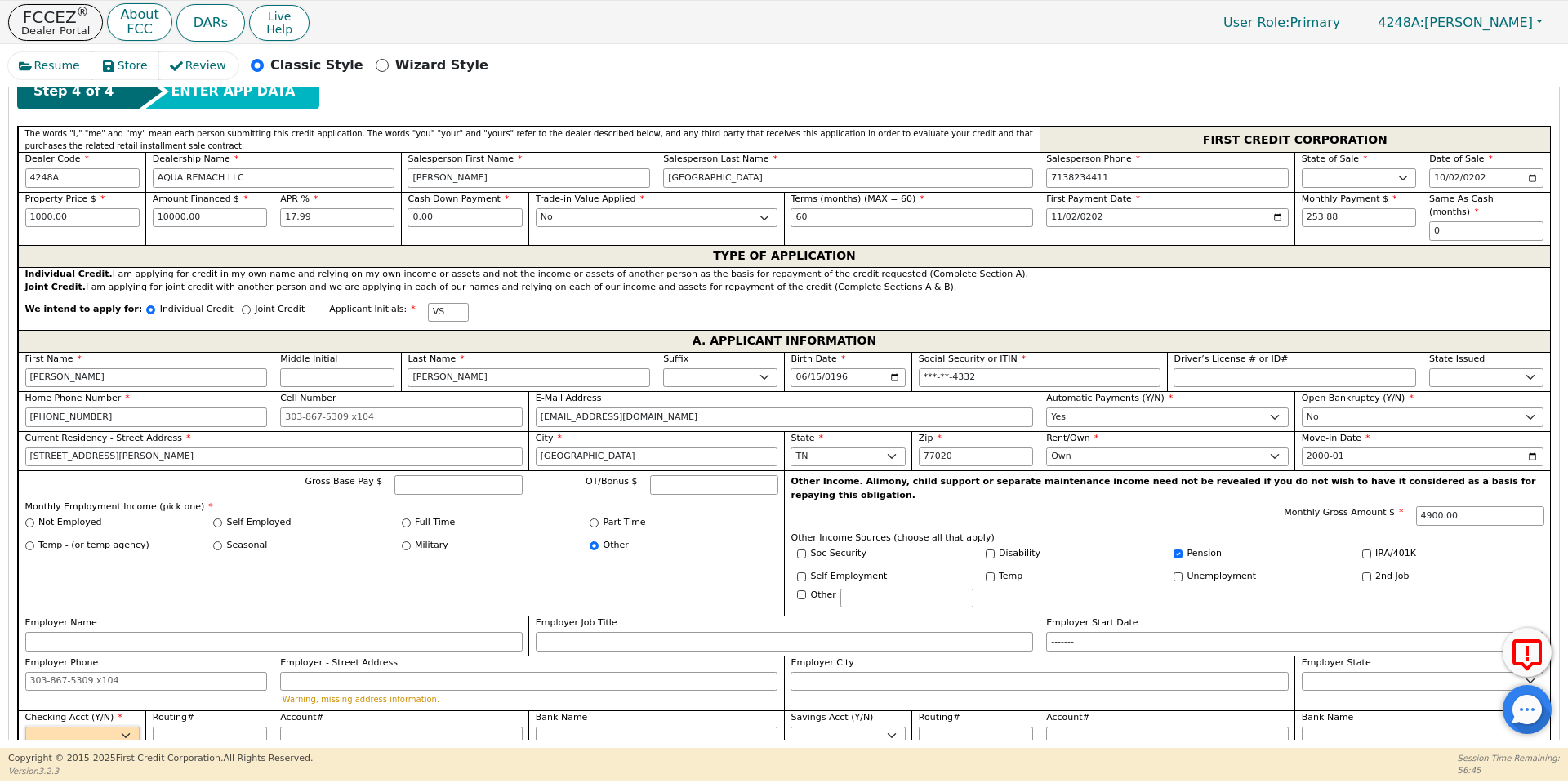
select select "y"
click at [26, 727] on select "Yes No" at bounding box center [83, 736] width 114 height 19
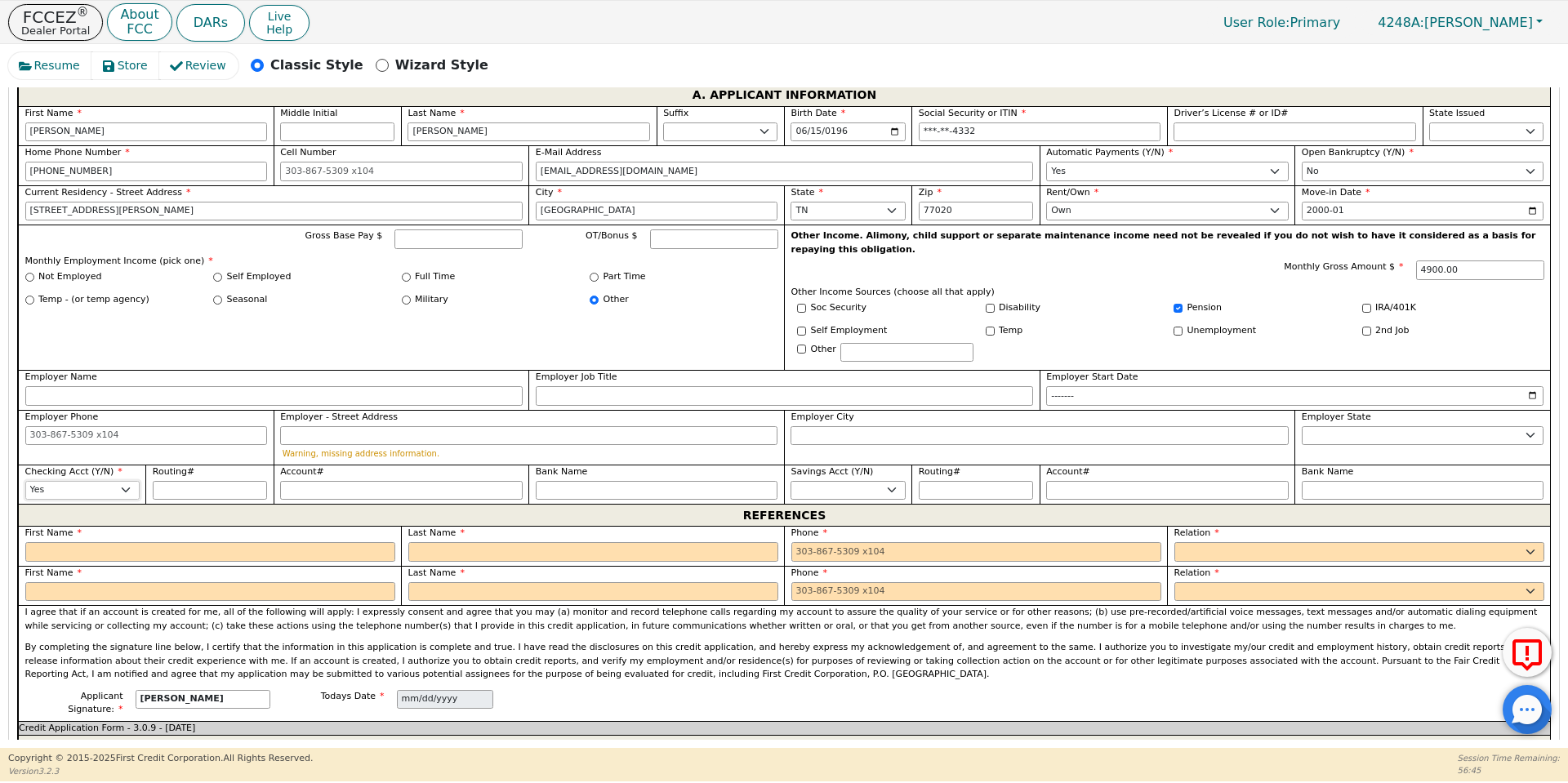
scroll to position [1054, 0]
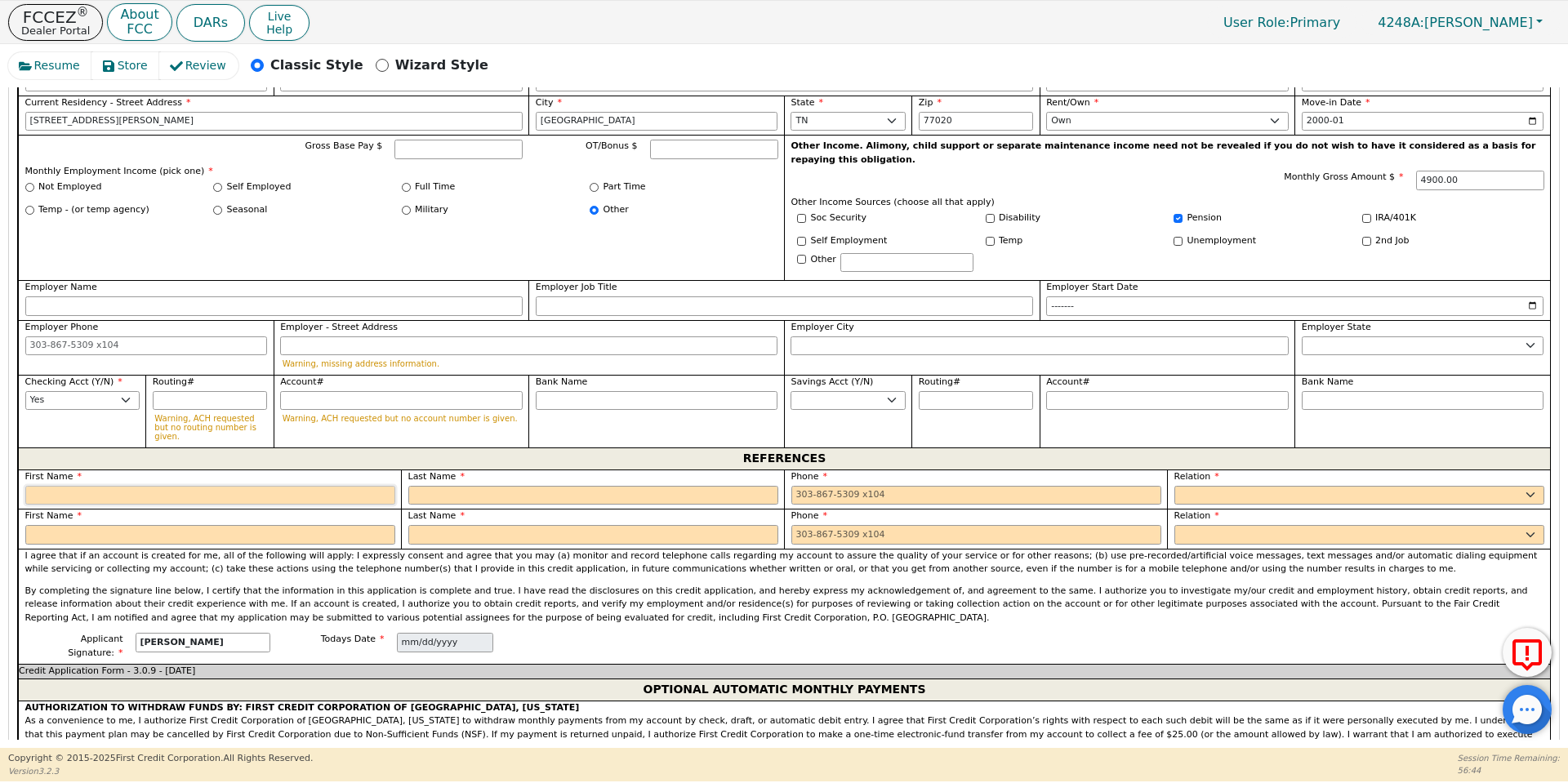
click at [257, 486] on input "text" at bounding box center [210, 495] width 370 height 19
type input "[PERSON_NAME]"
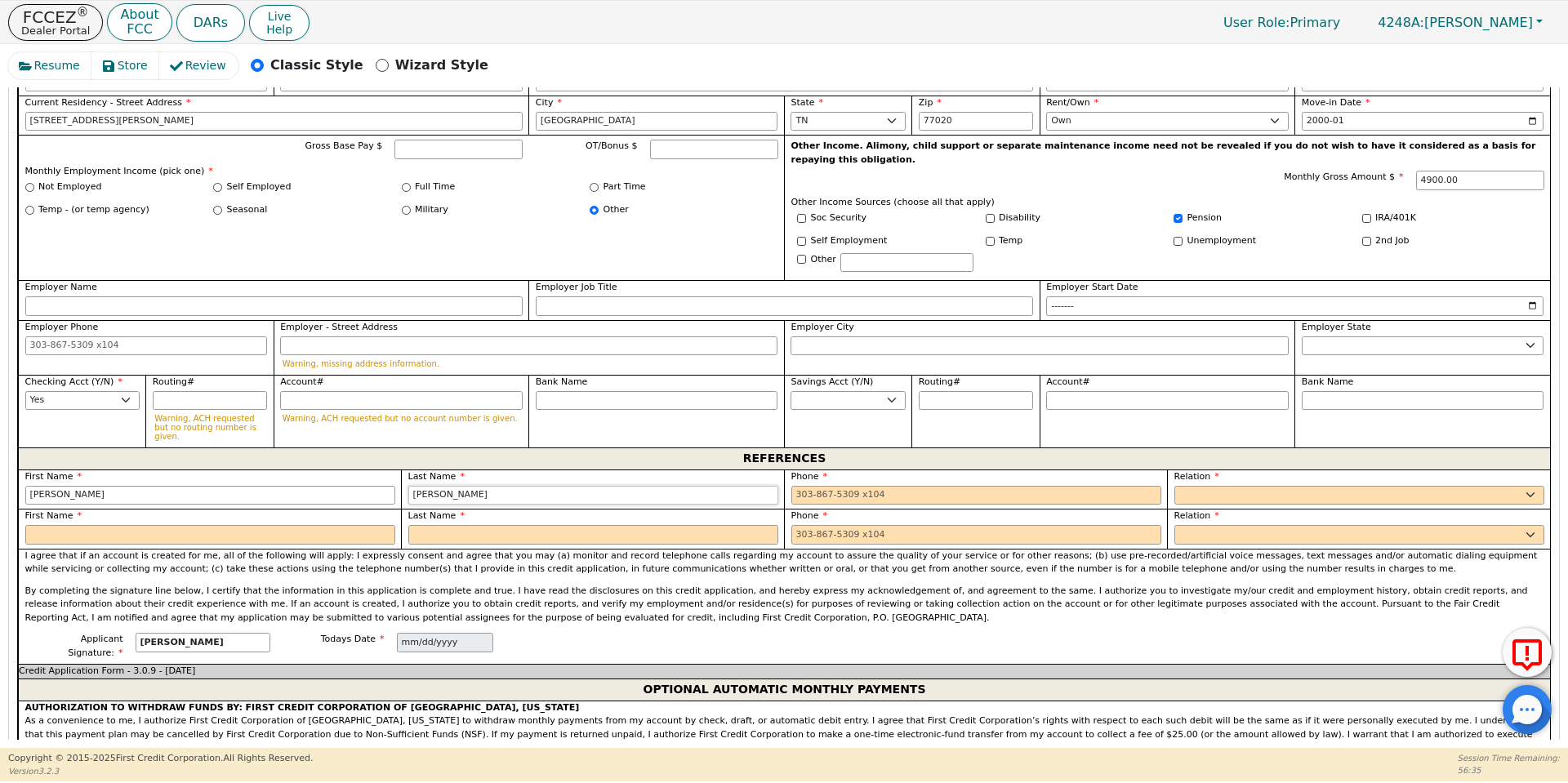
type input "[PERSON_NAME]"
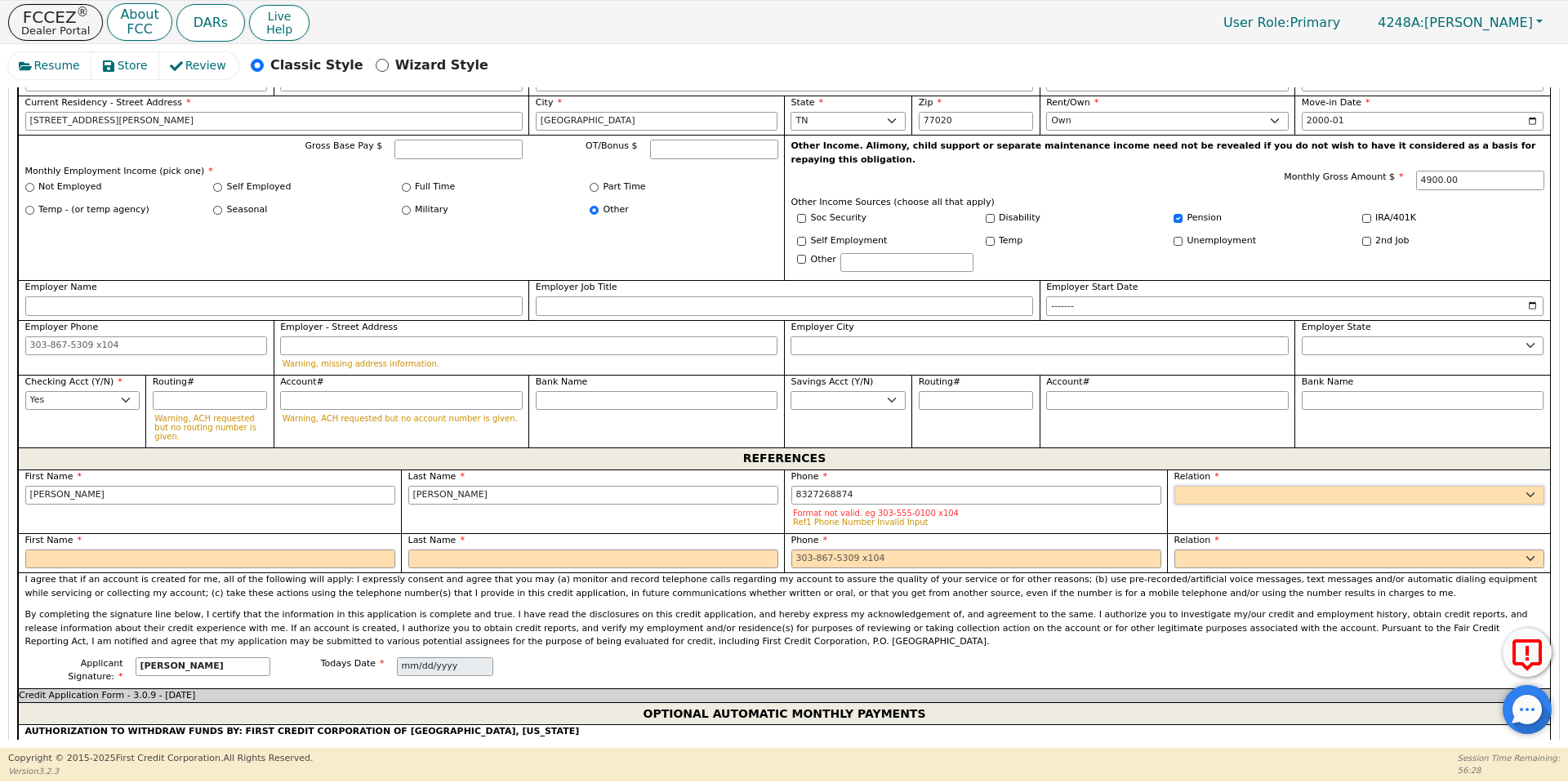
type input "[PHONE_NUMBER]"
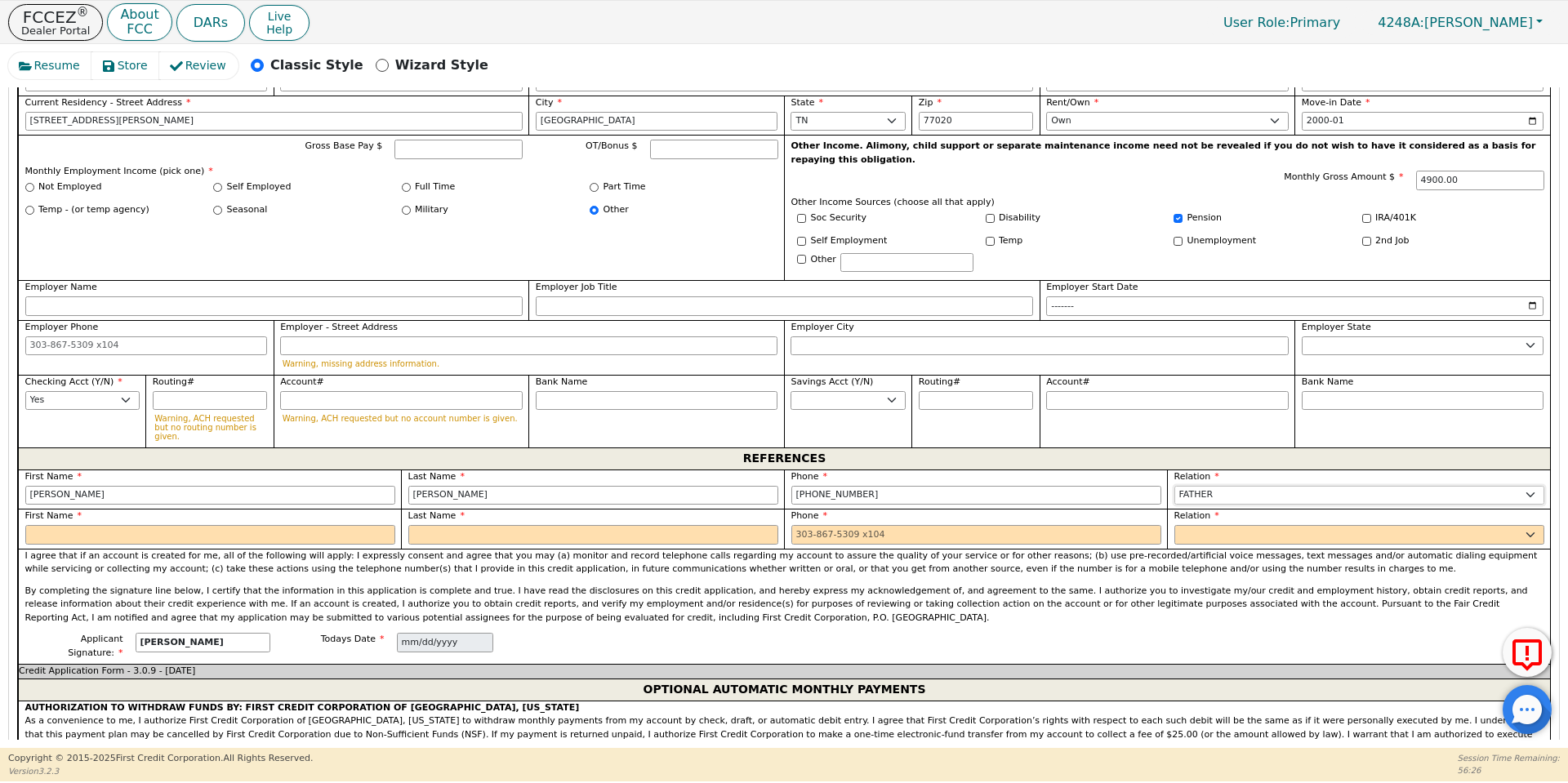
select select "FRIEND"
type input "[PERSON_NAME]"
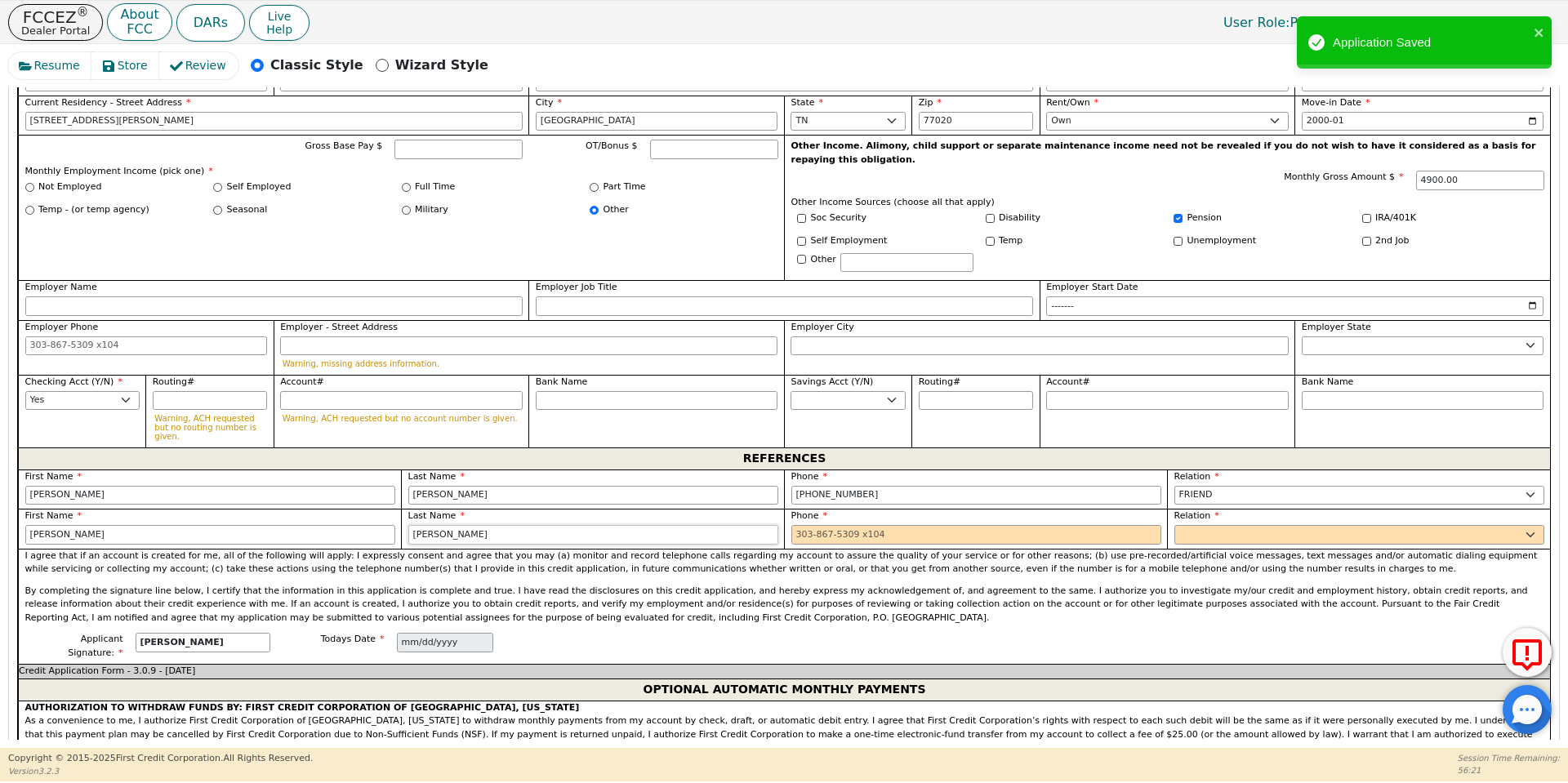
type input "[PERSON_NAME]"
type input "[PHONE_NUMBER]"
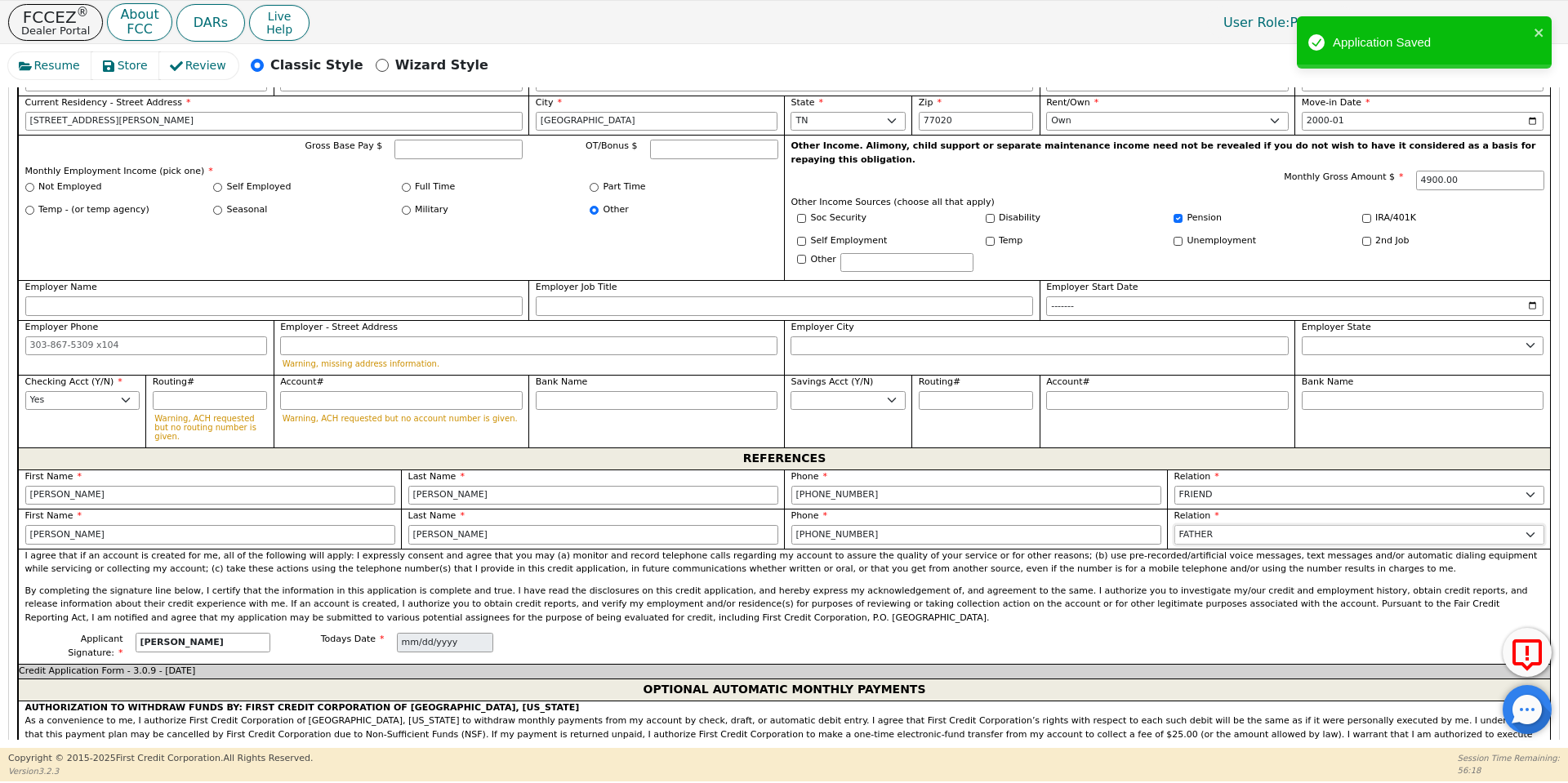
select select "FRIEND"
click at [729, 585] on p "By completing the signature line below, I certify that the information in this …" at bounding box center [785, 605] width 1520 height 40
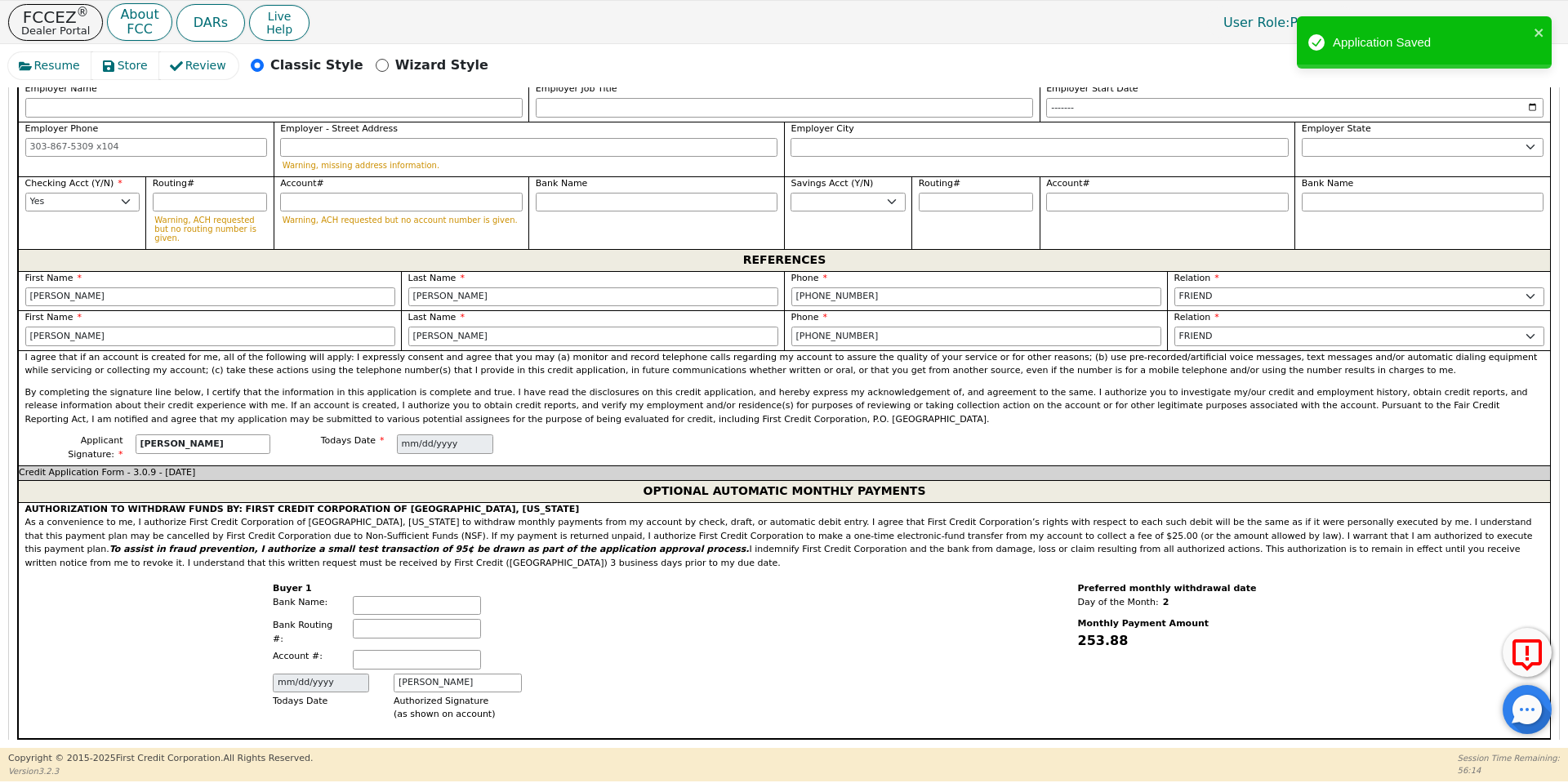
scroll to position [1851, 0]
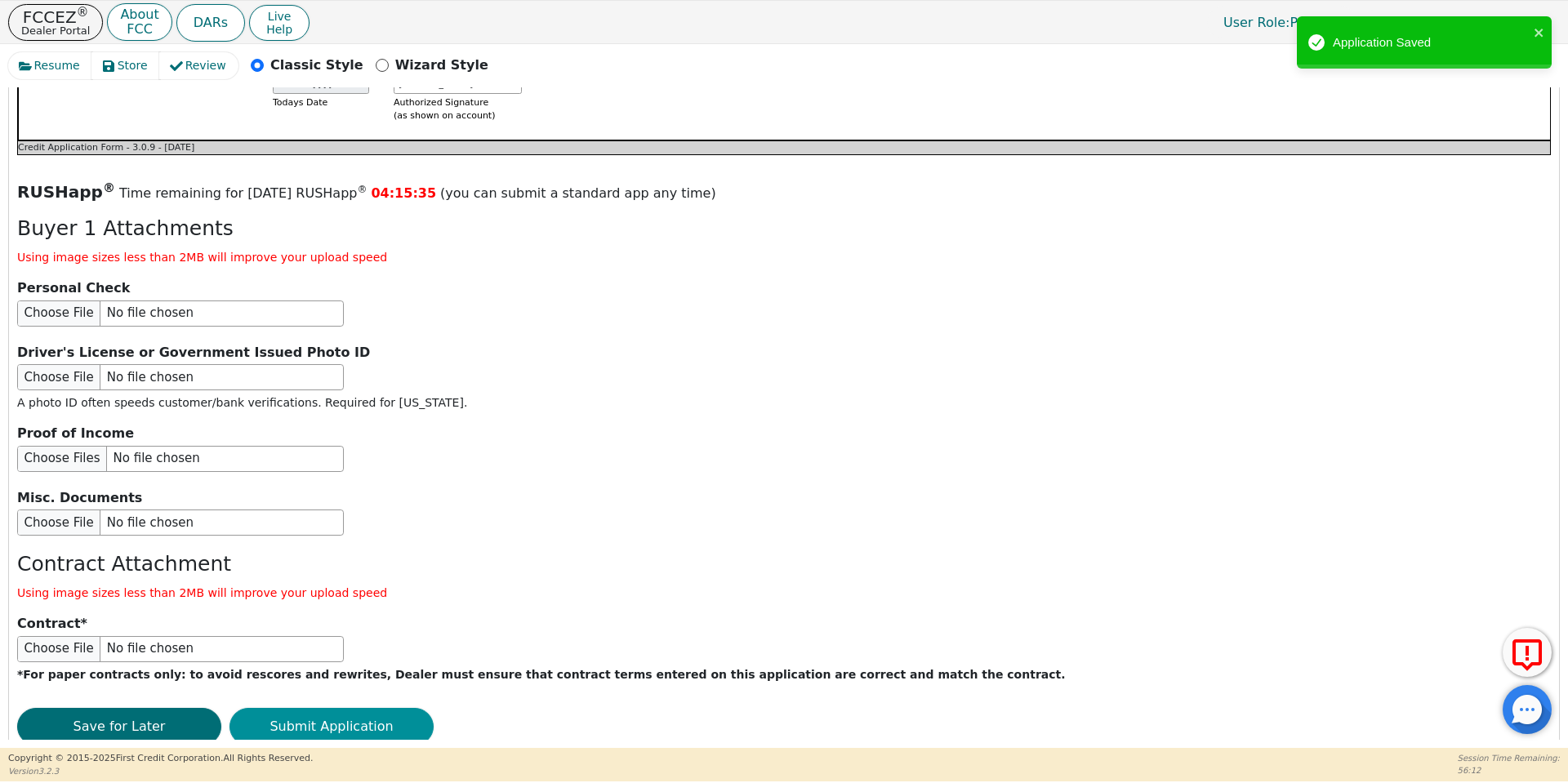
click at [313, 708] on button "Submit Application" at bounding box center [332, 727] width 204 height 38
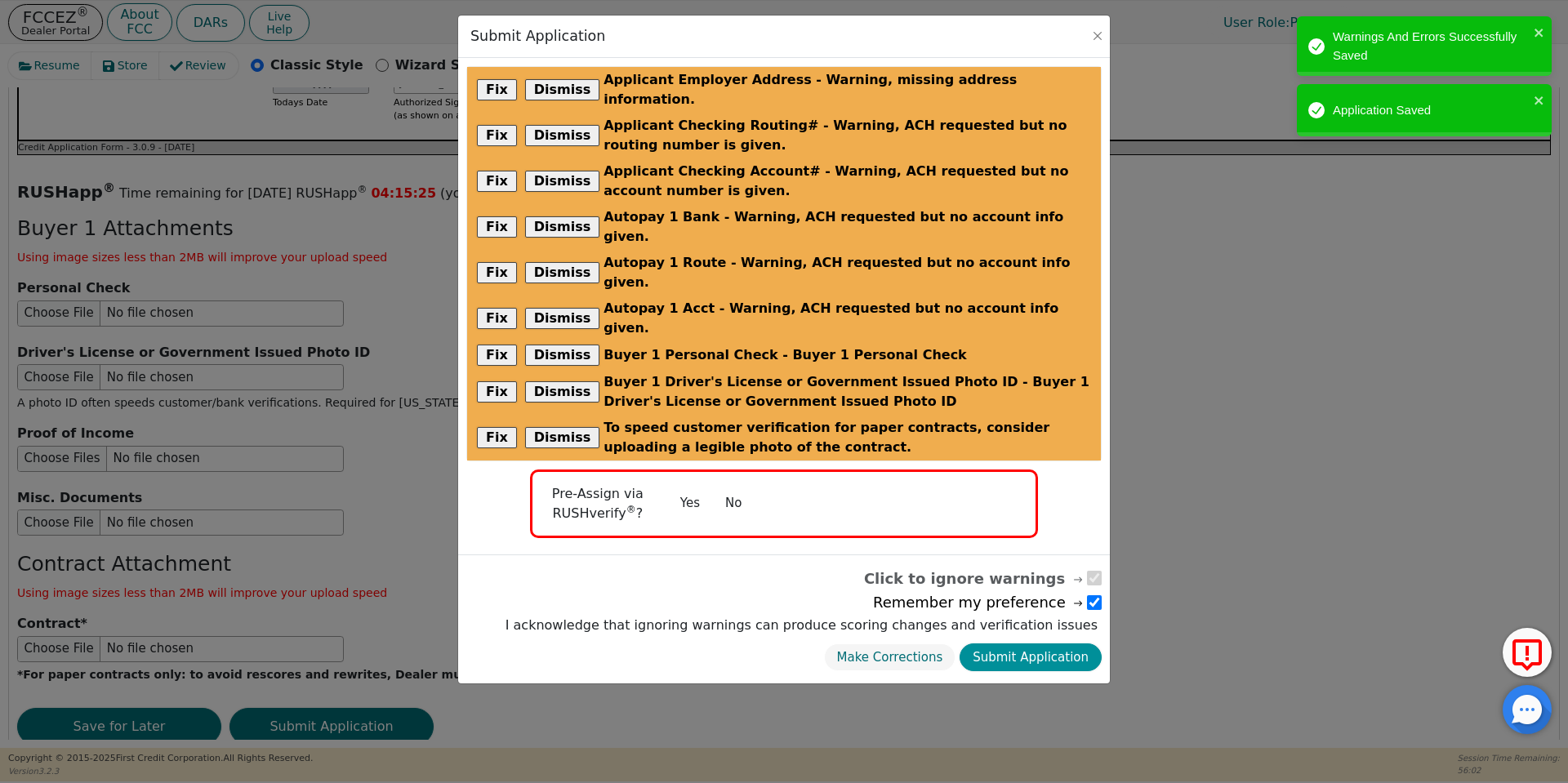
click at [1025, 644] on button "Submit Application" at bounding box center [1031, 658] width 143 height 28
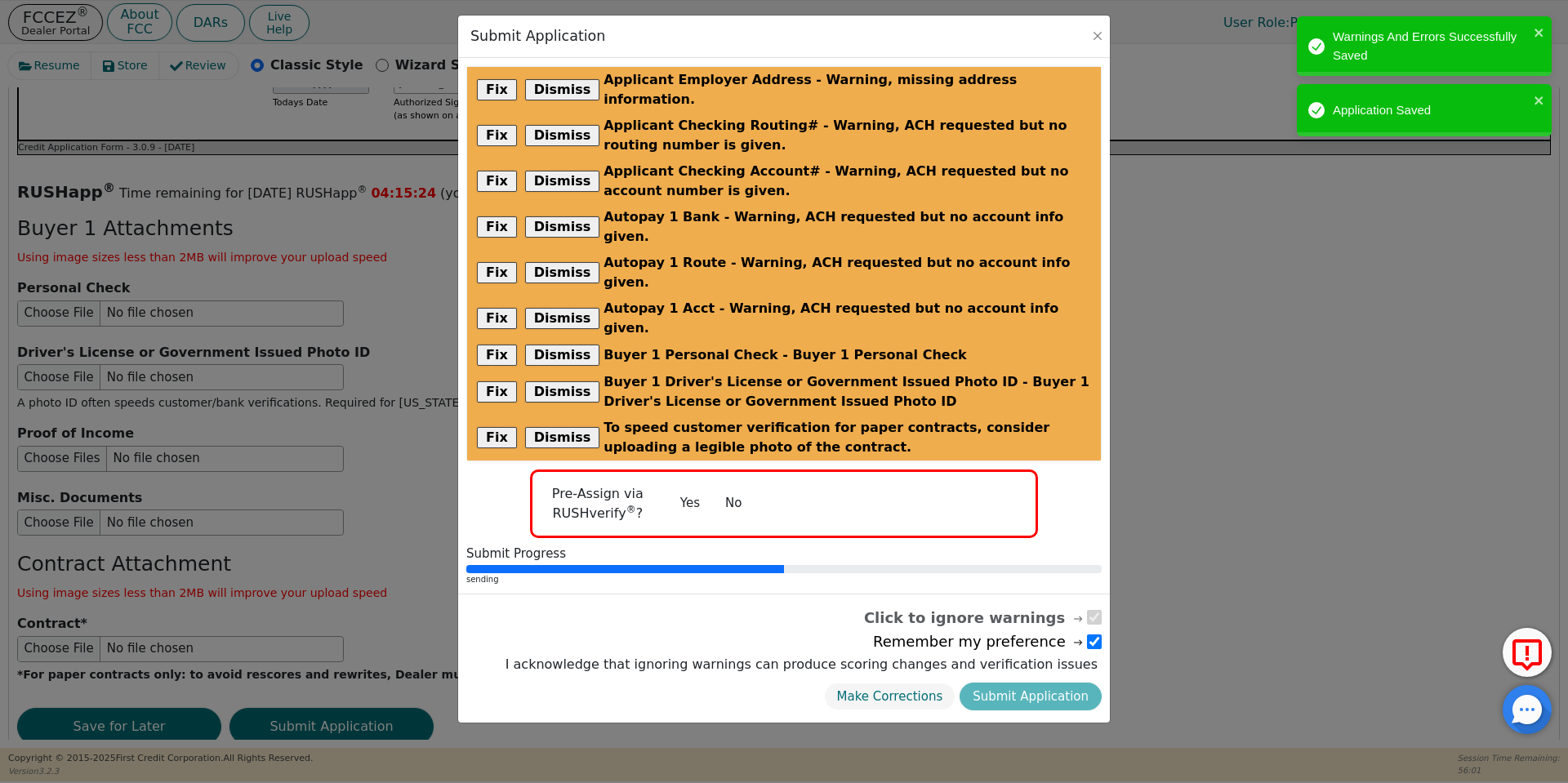
radio input "false"
checkbox input "false"
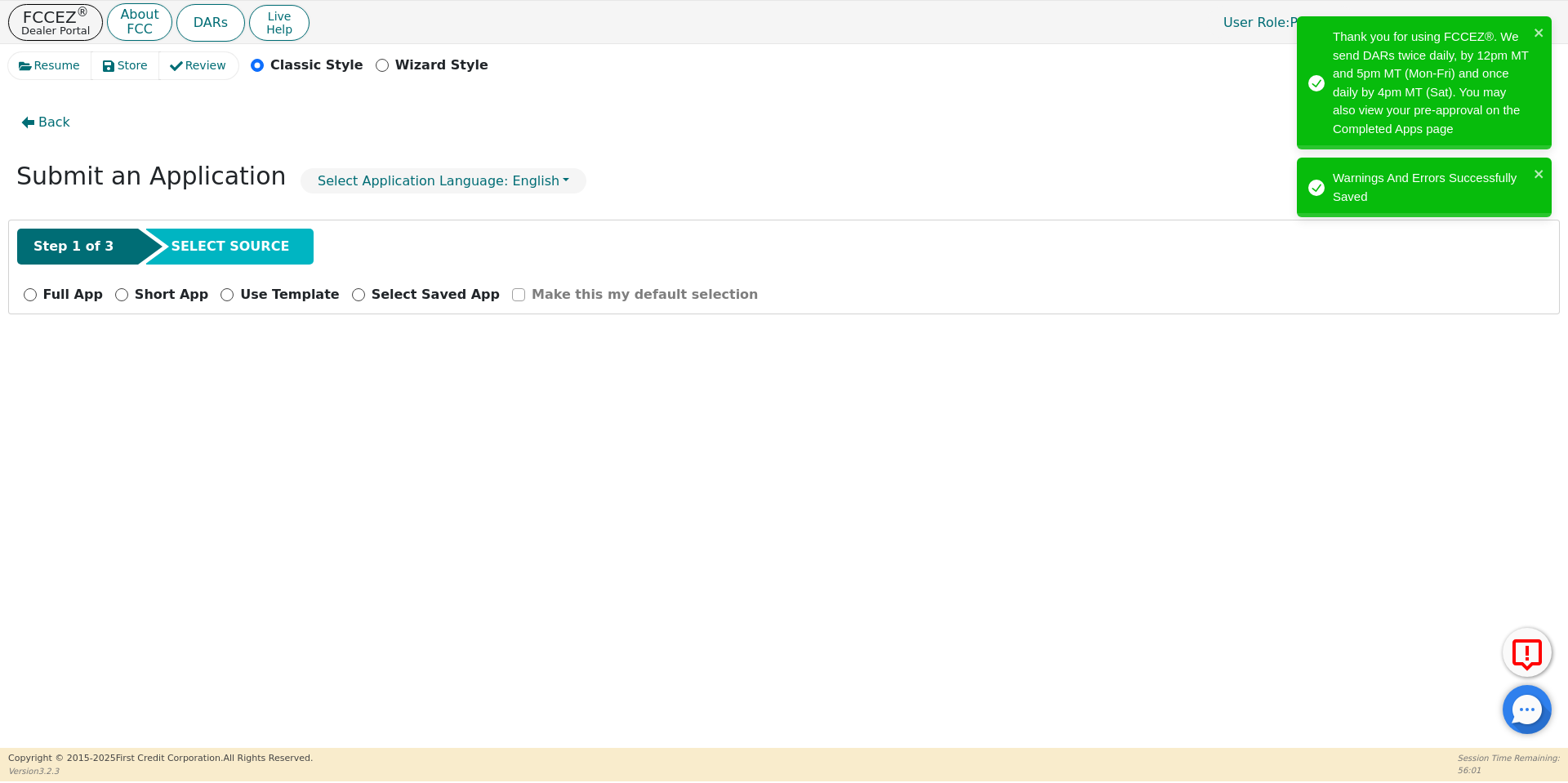
scroll to position [0, 0]
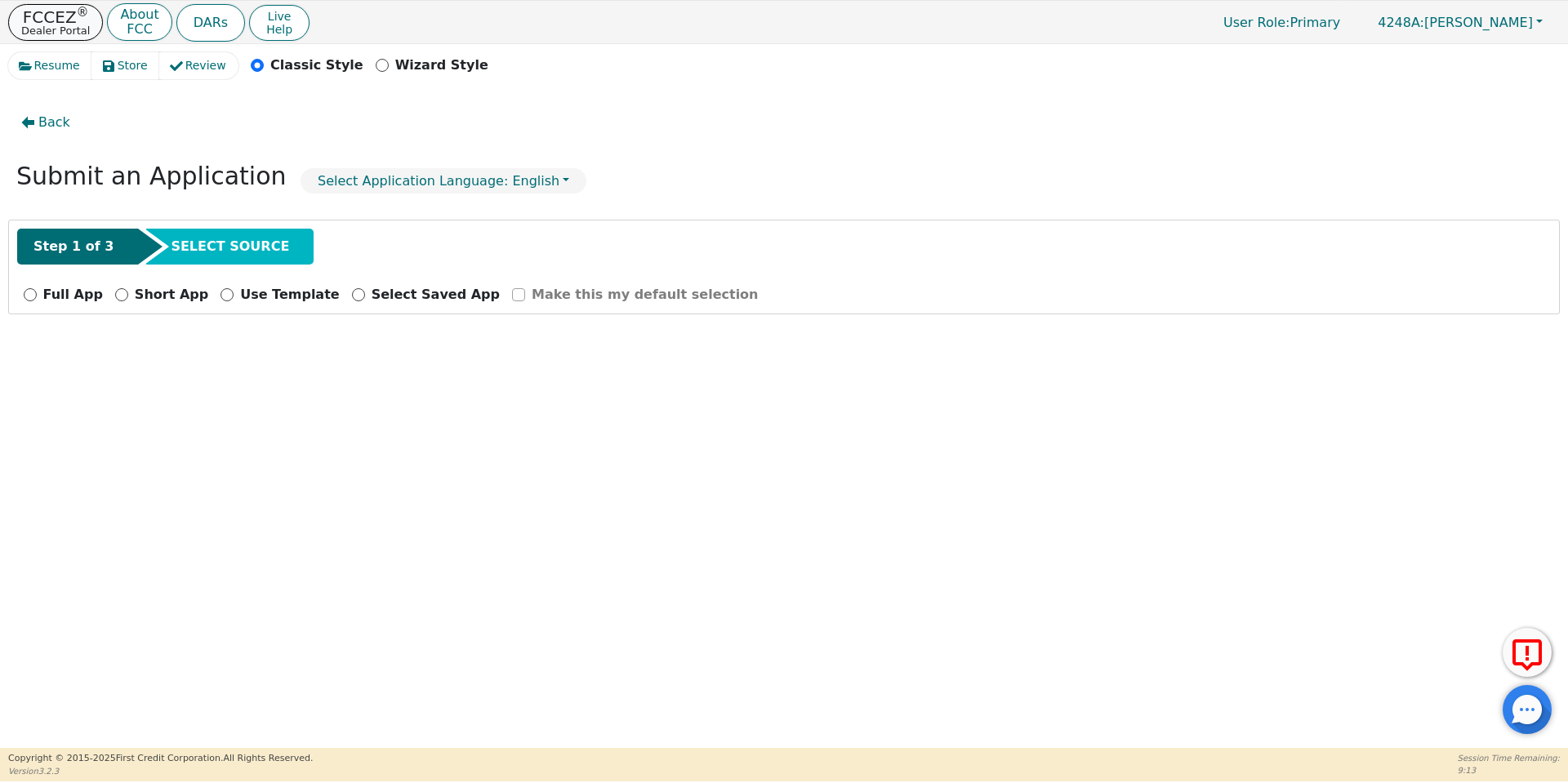
click at [81, 11] on button "FCCEZ ® Dealer Portal" at bounding box center [55, 23] width 95 height 37
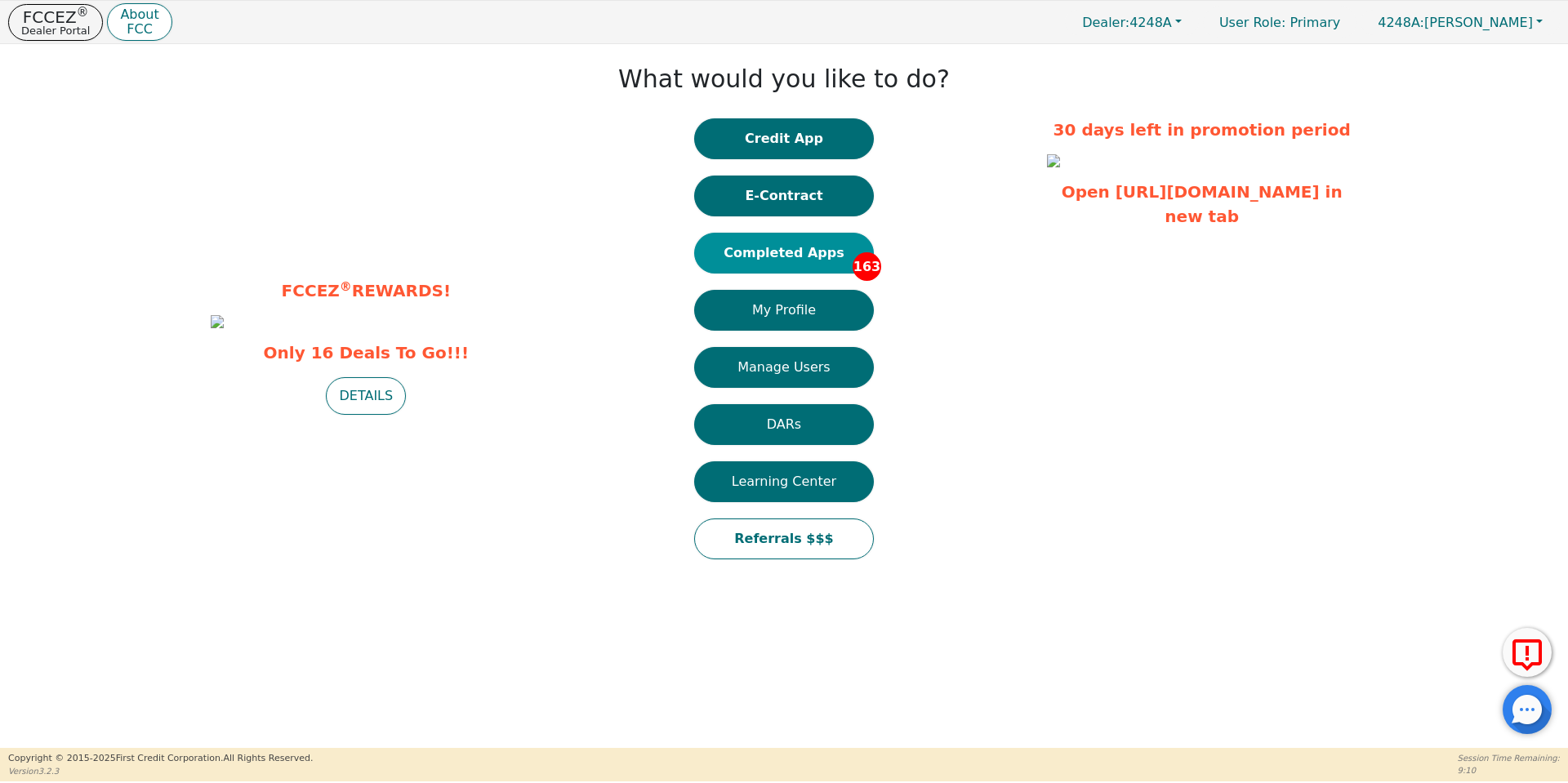
click at [779, 250] on button "Completed Apps 163" at bounding box center [784, 253] width 180 height 40
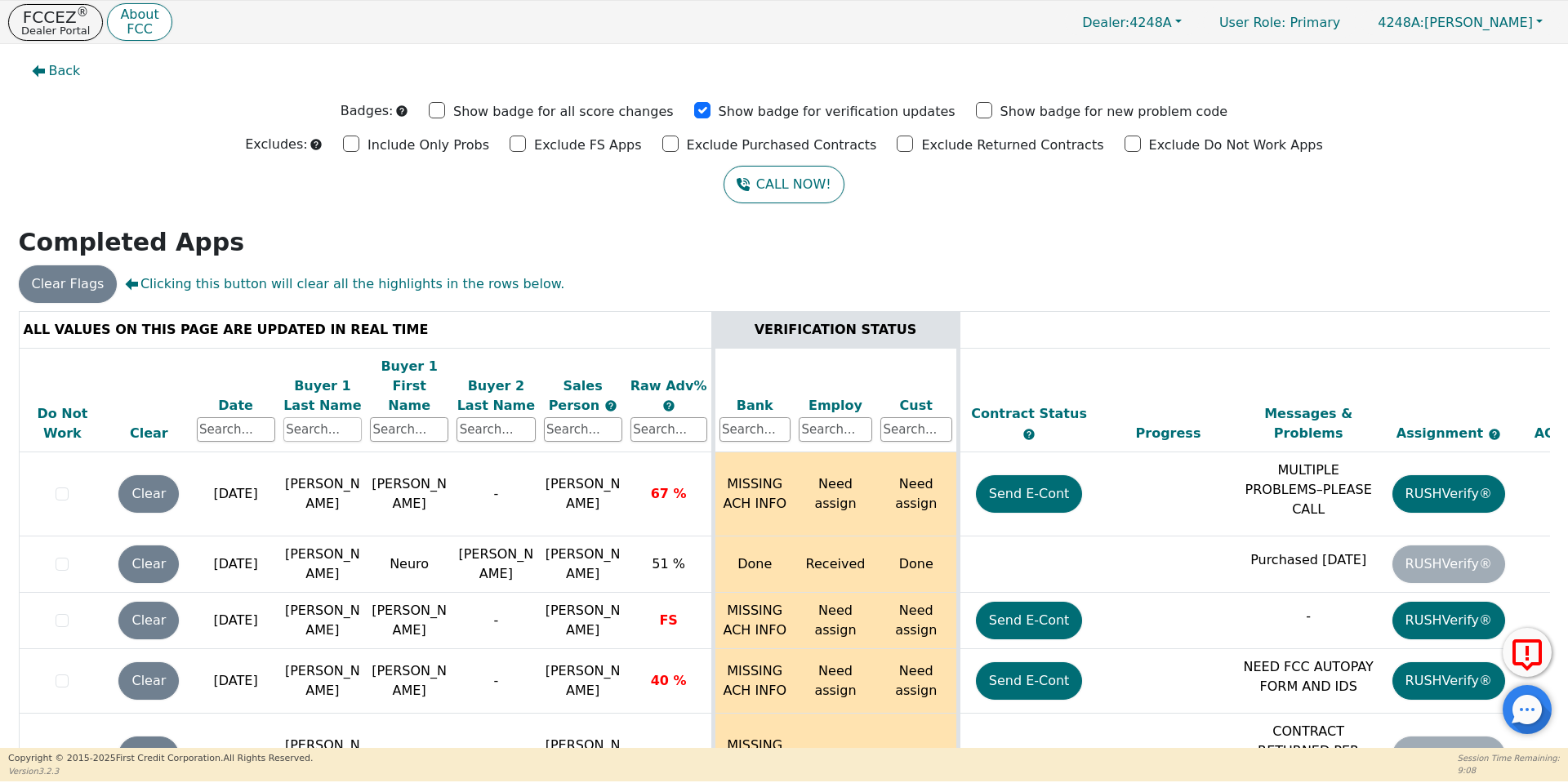
click at [335, 417] on input "text" at bounding box center [322, 429] width 78 height 25
type input "[PERSON_NAME]"
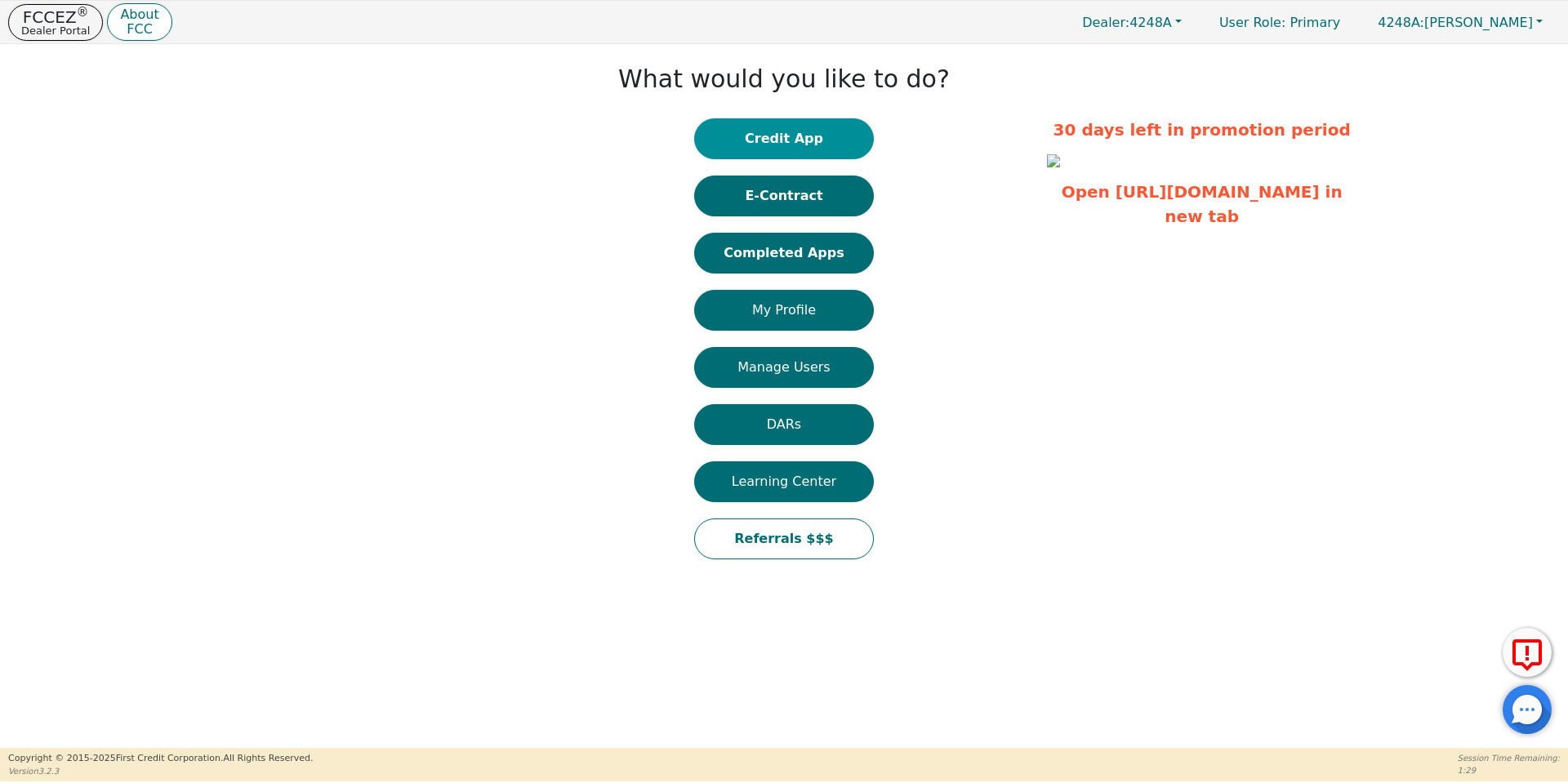
click at [802, 142] on button "Credit App" at bounding box center [784, 139] width 180 height 40
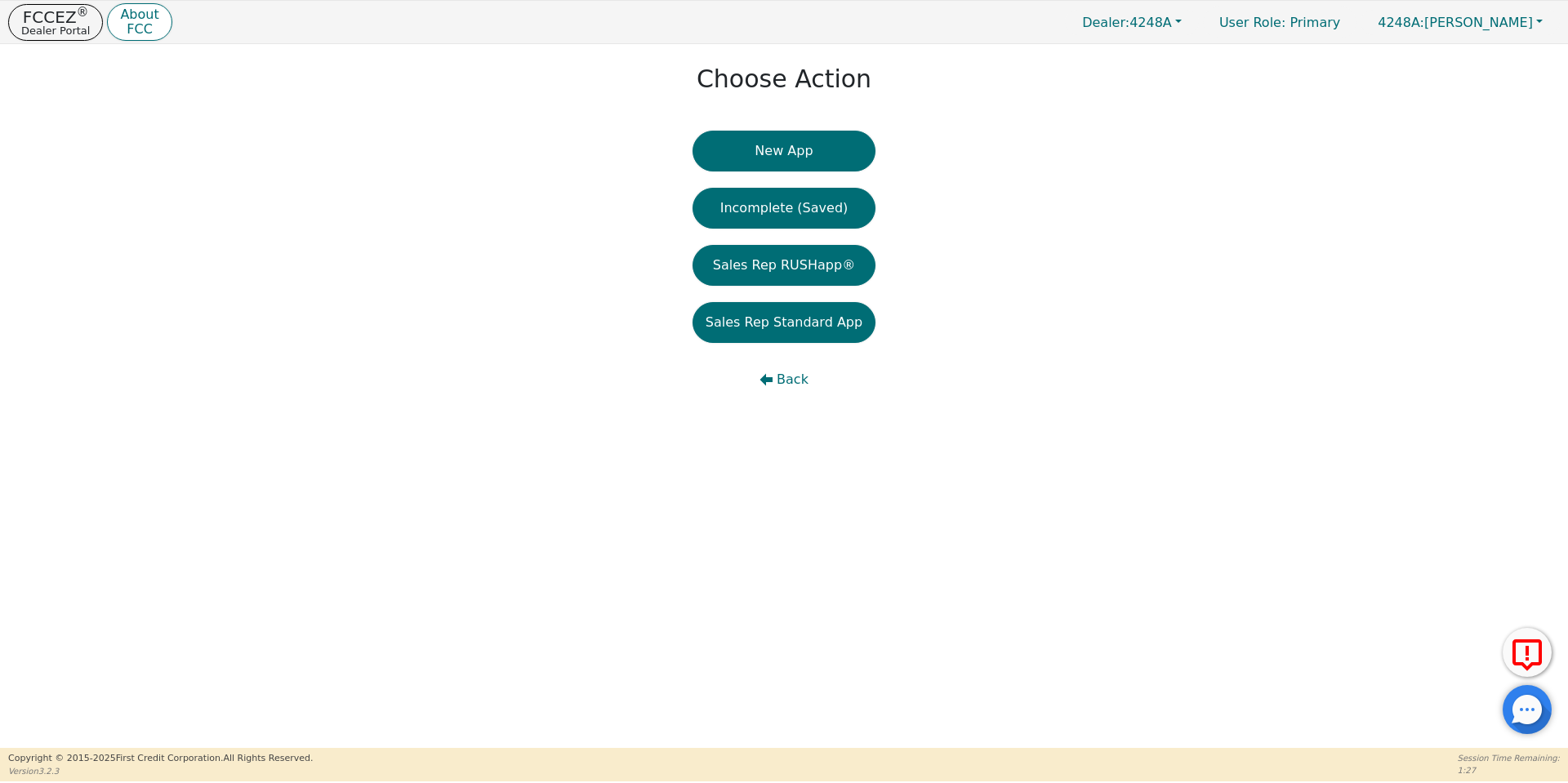
click at [802, 142] on button "New App" at bounding box center [784, 151] width 183 height 40
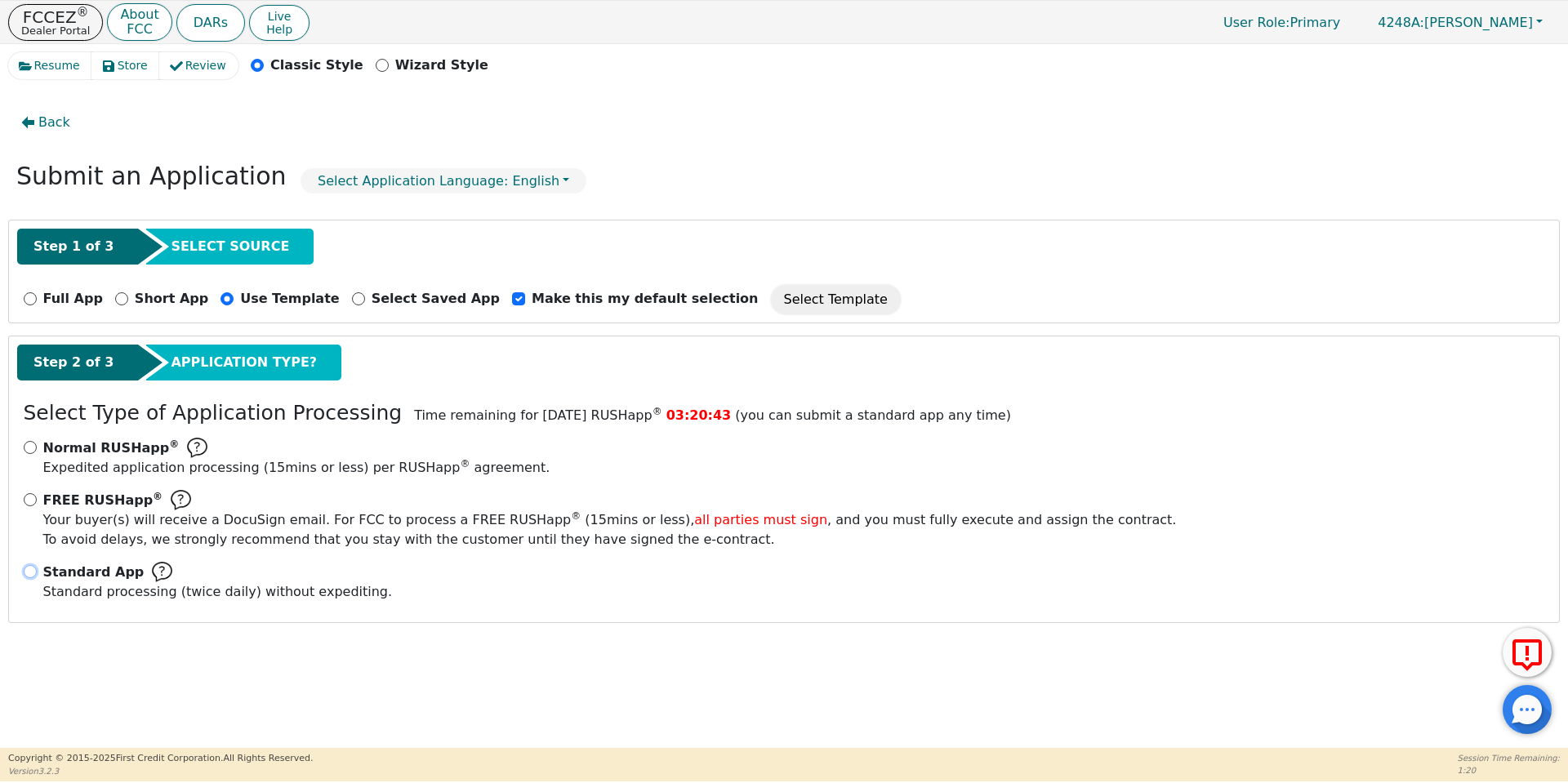
click at [32, 572] on input "Standard App Standard processing (twice daily) without expediting." at bounding box center [30, 571] width 13 height 13
radio input "true"
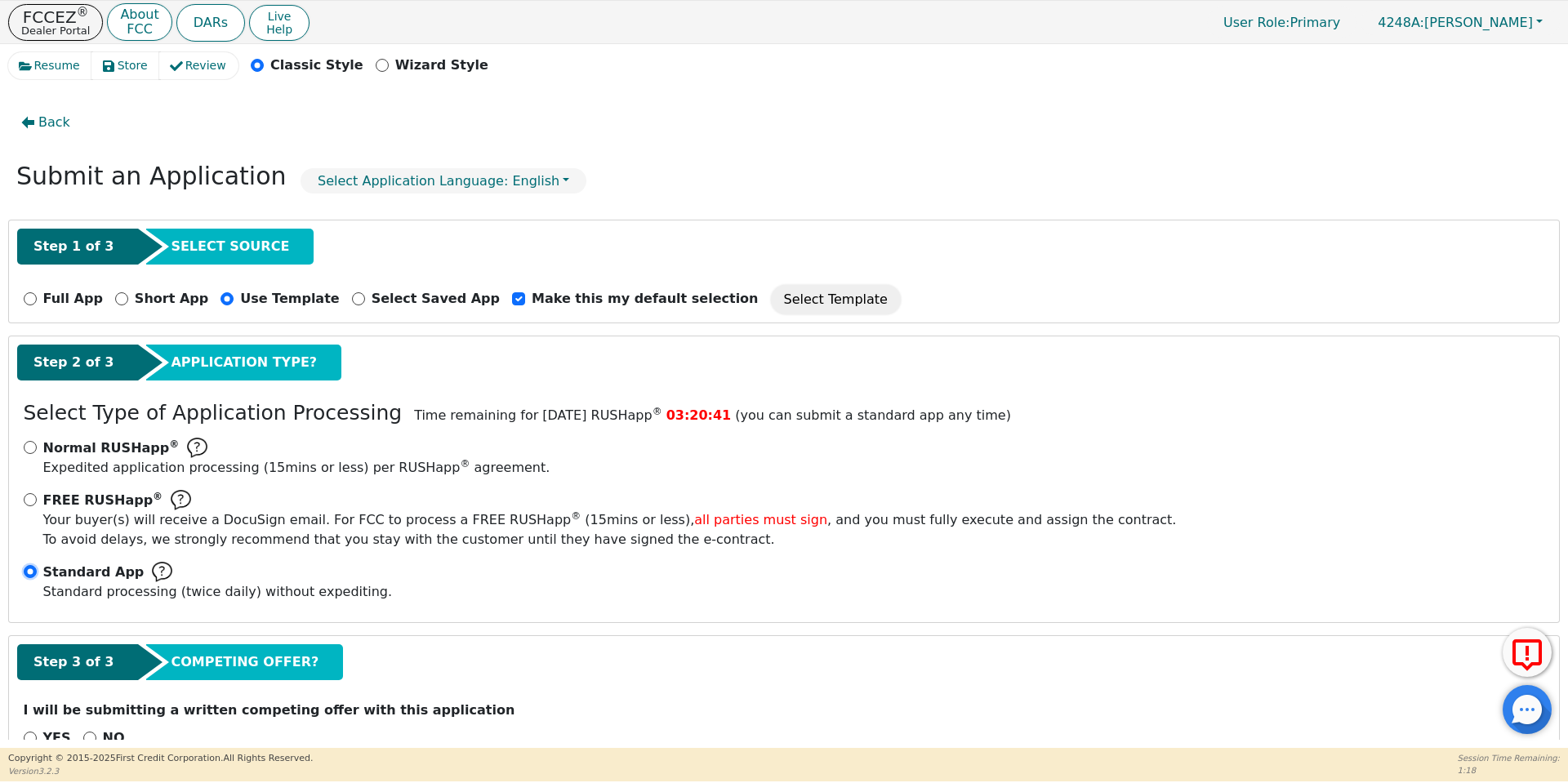
scroll to position [42, 0]
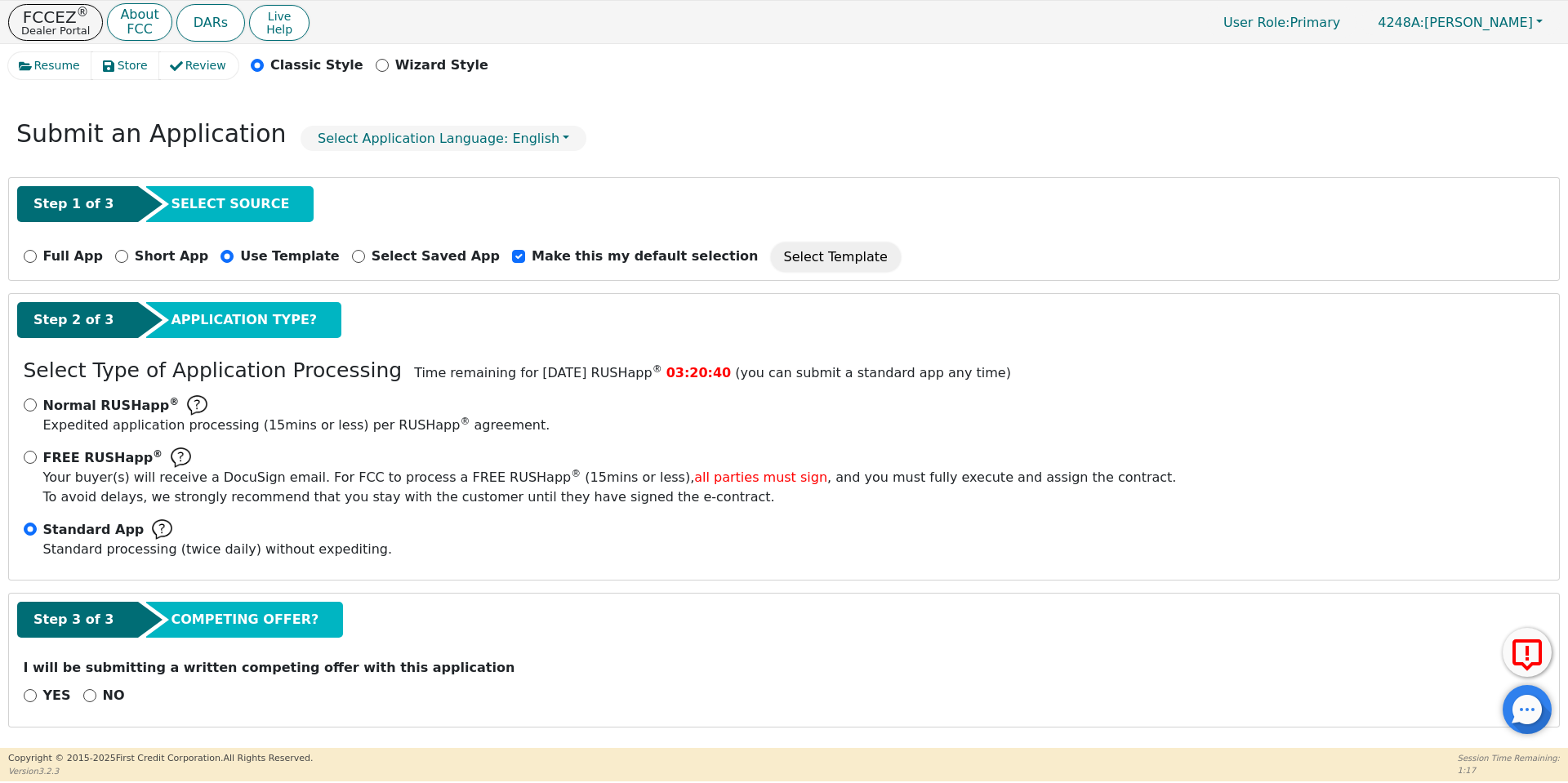
click at [103, 697] on p "NO" at bounding box center [114, 696] width 22 height 19
click at [97, 697] on input "NO" at bounding box center [90, 696] width 13 height 13
radio input "true"
click at [84, 695] on input "NO" at bounding box center [90, 696] width 13 height 13
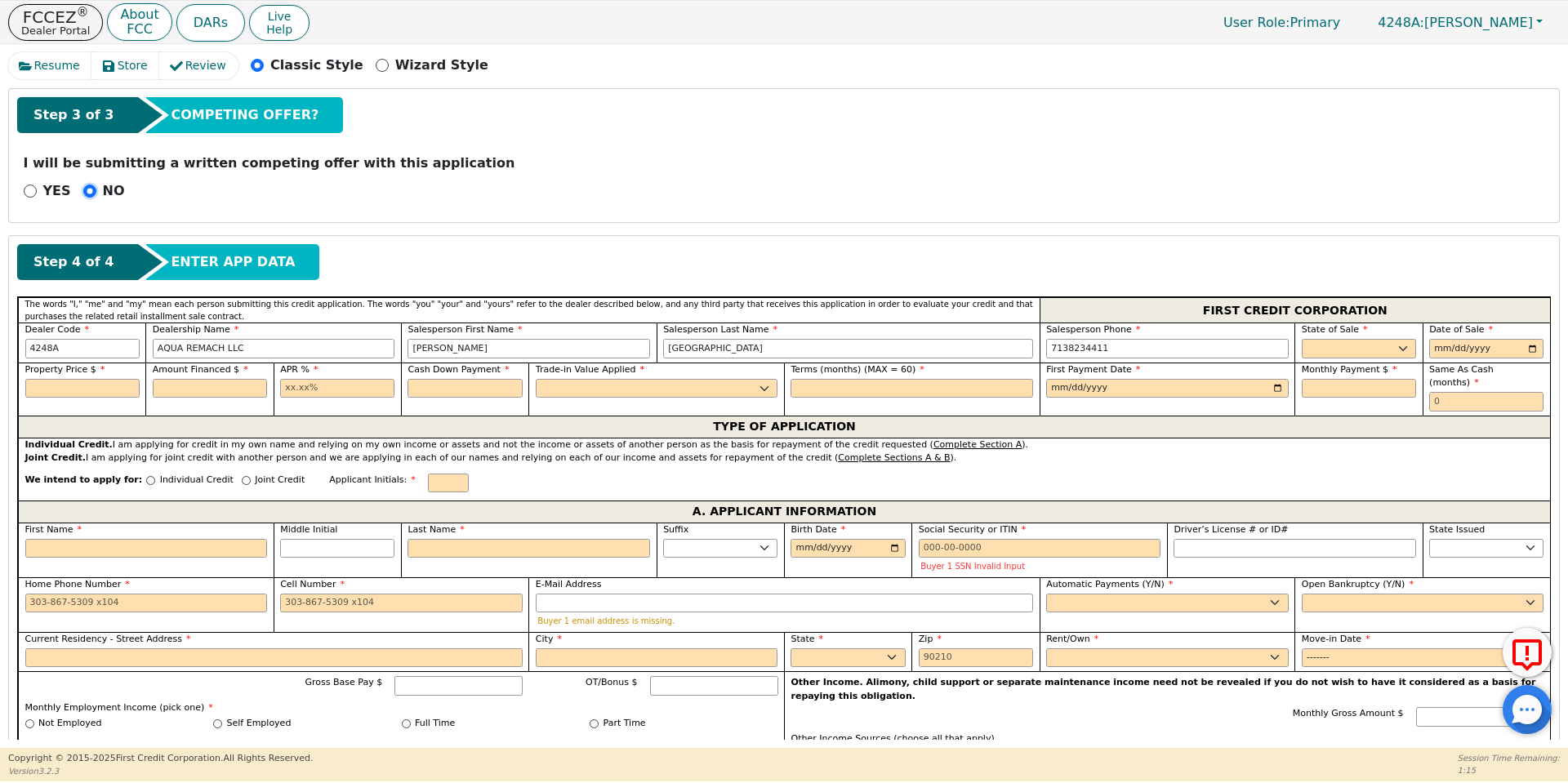
scroll to position [611, 0]
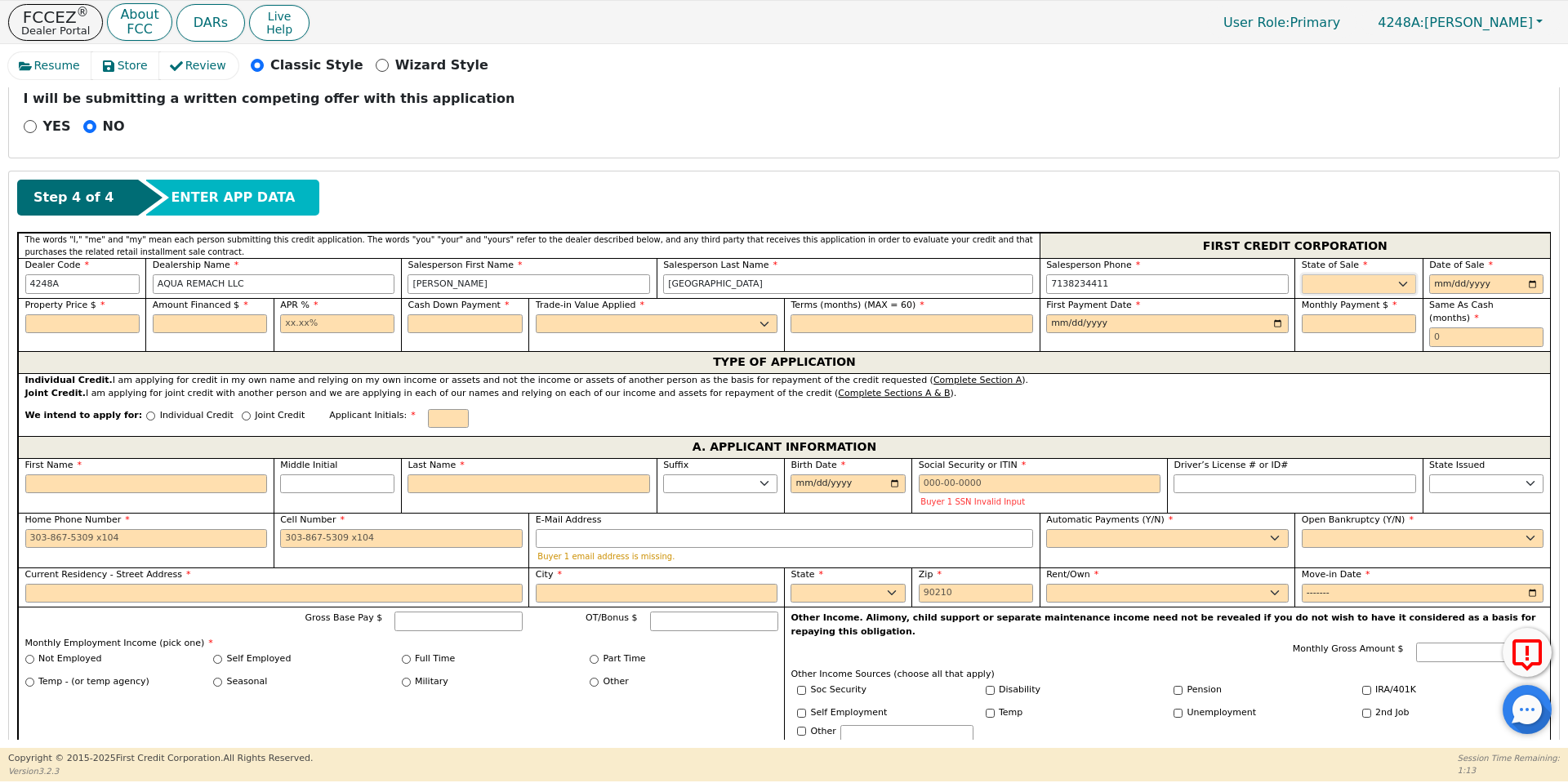
click at [1346, 279] on select "AK AL AR AZ CA CO CT DC DE FL [GEOGRAPHIC_DATA] HI IA ID IL IN KS [GEOGRAPHIC_D…" at bounding box center [1359, 284] width 114 height 19
select select "[GEOGRAPHIC_DATA]"
click at [1302, 274] on select "AK AL AR AZ CA CO CT DC DE FL [GEOGRAPHIC_DATA] HI IA ID IL IN KS [GEOGRAPHIC_D…" at bounding box center [1359, 284] width 114 height 19
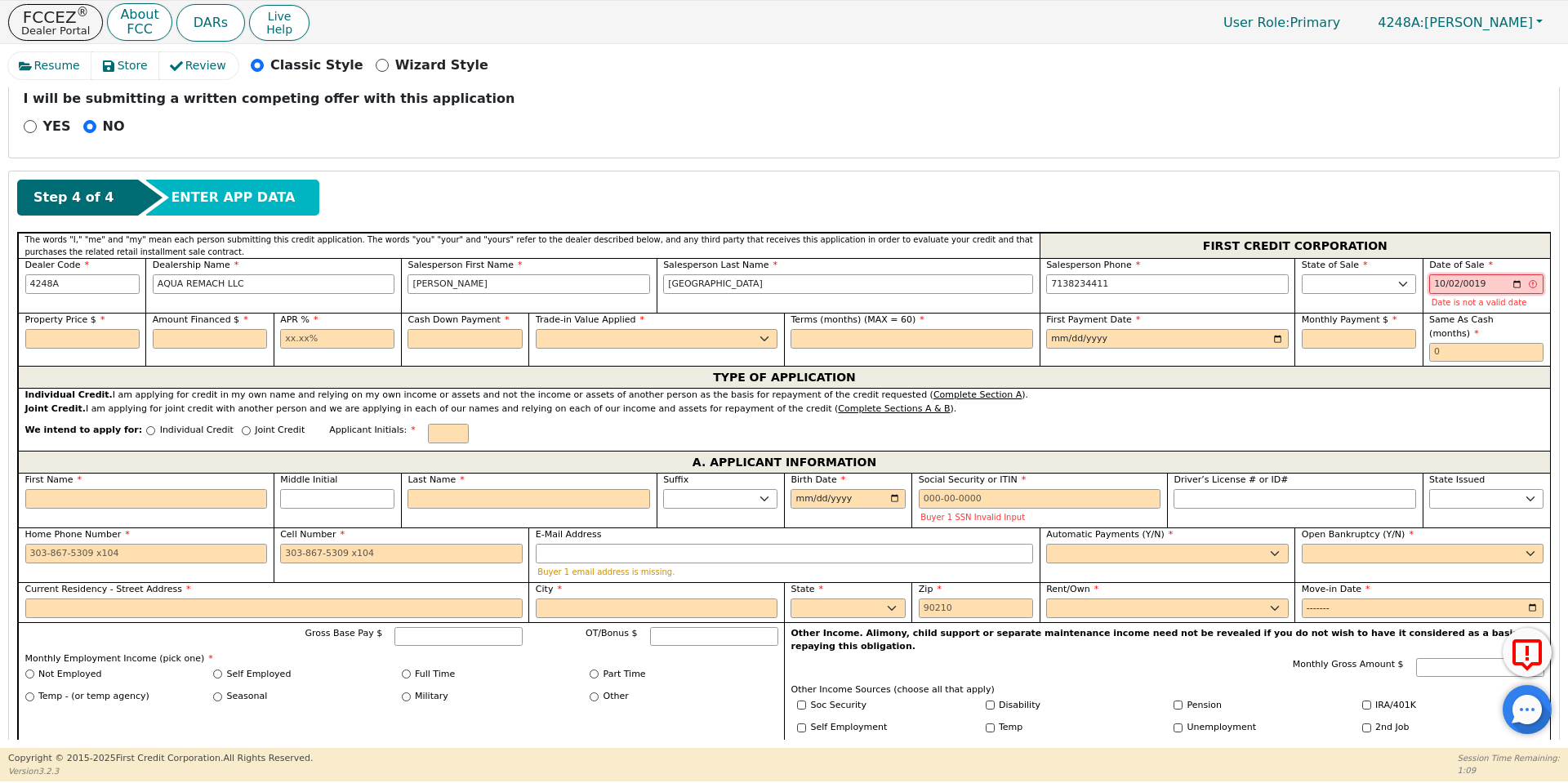
type input "0199-10-02"
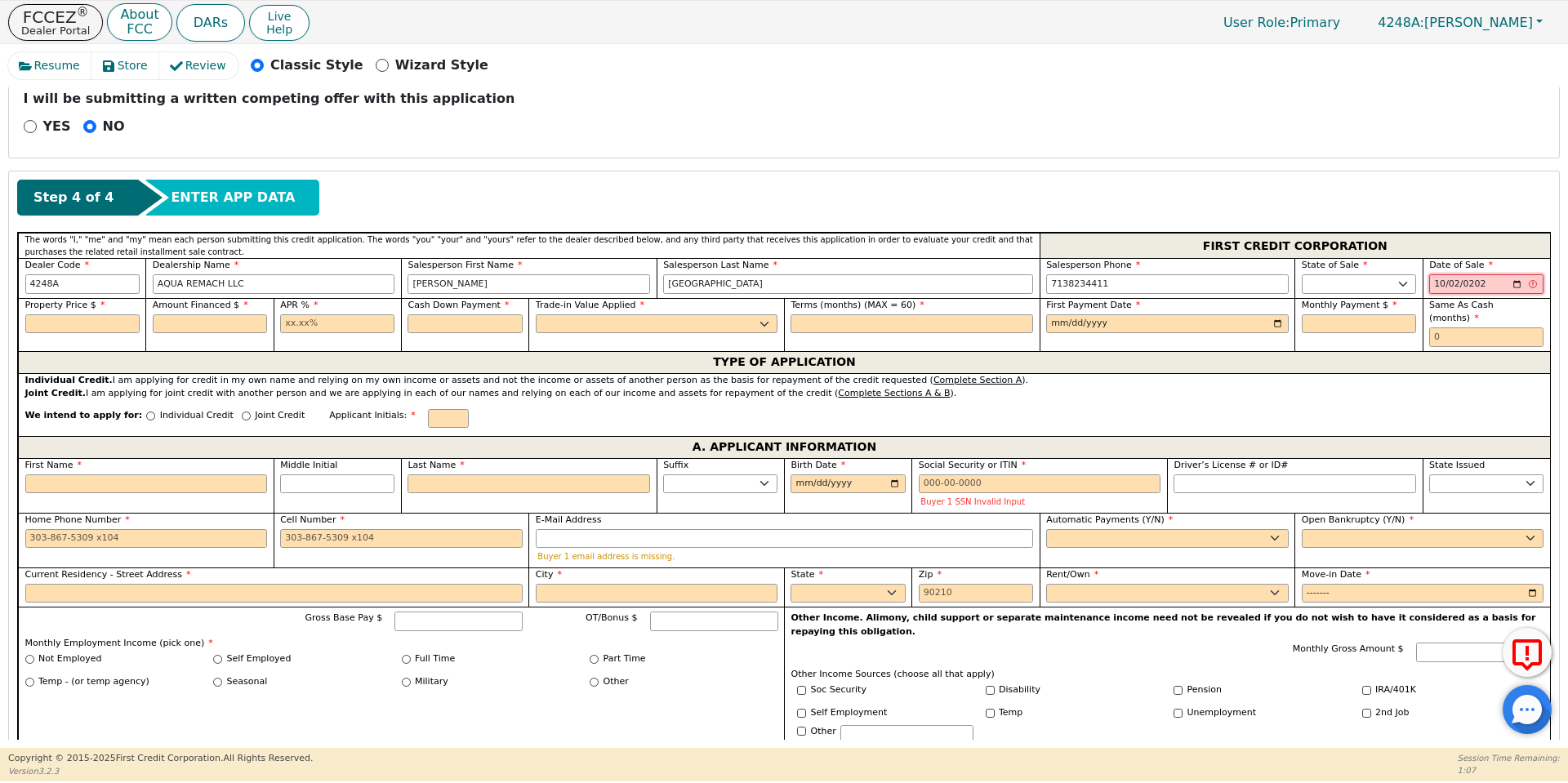
type input "[DATE]"
type input "8990.00"
type input "89.00"
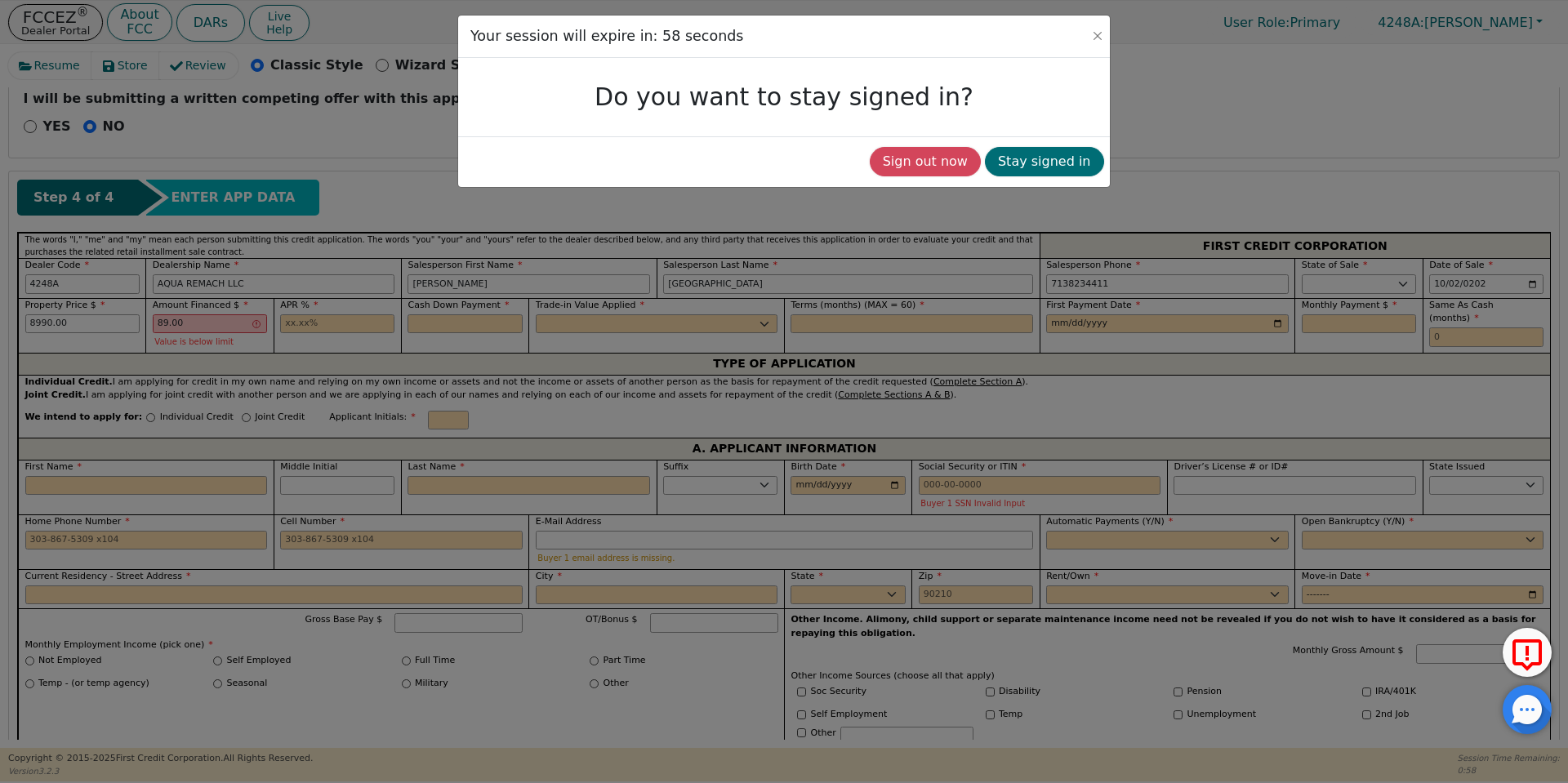
click at [1034, 182] on div "Sign out now Stay signed in" at bounding box center [784, 162] width 652 height 51
click at [1025, 172] on button "Stay signed in" at bounding box center [1045, 161] width 120 height 29
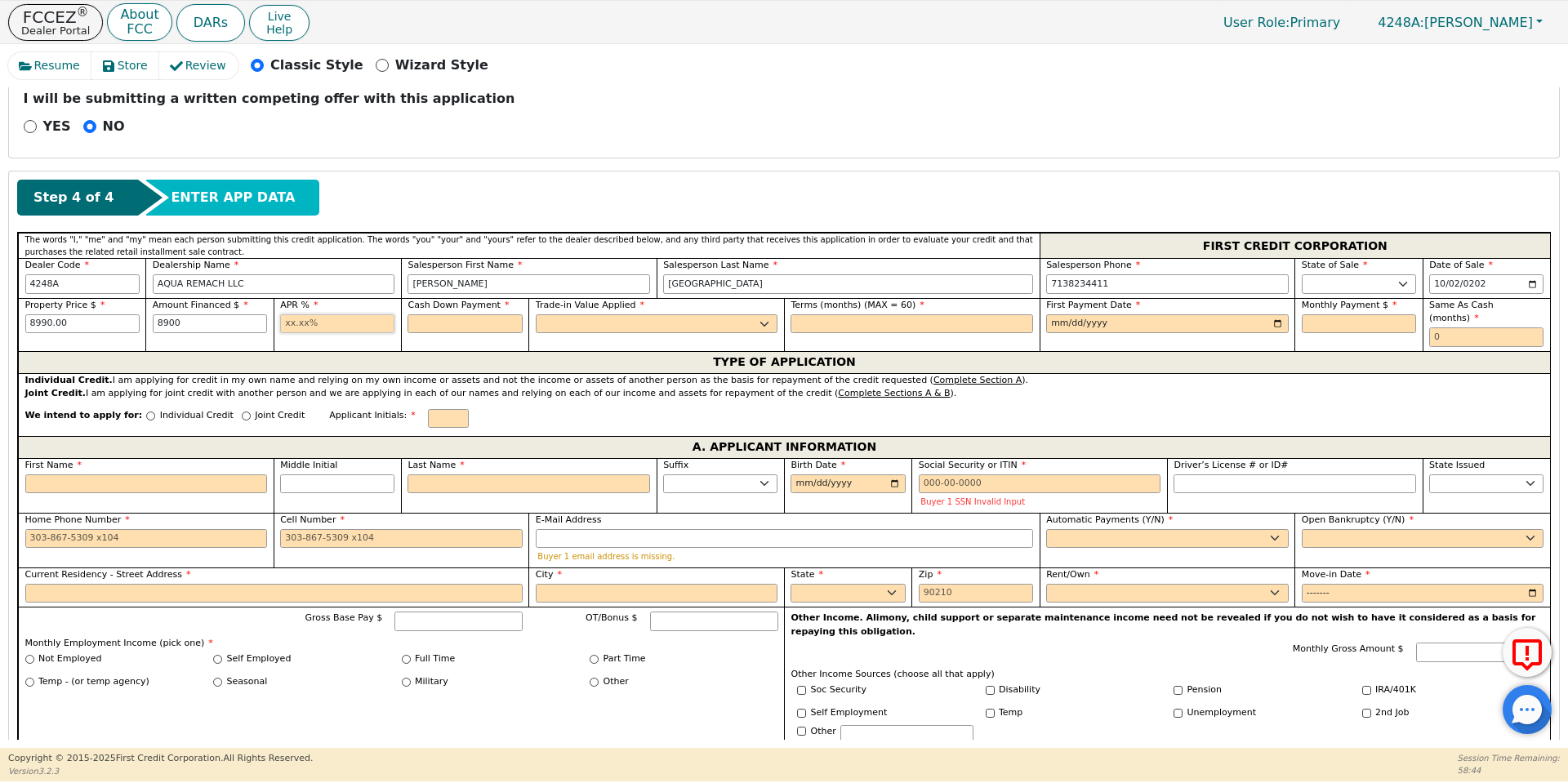
type input "8900.00"
type input "17.99"
type input "0.00"
select select "n"
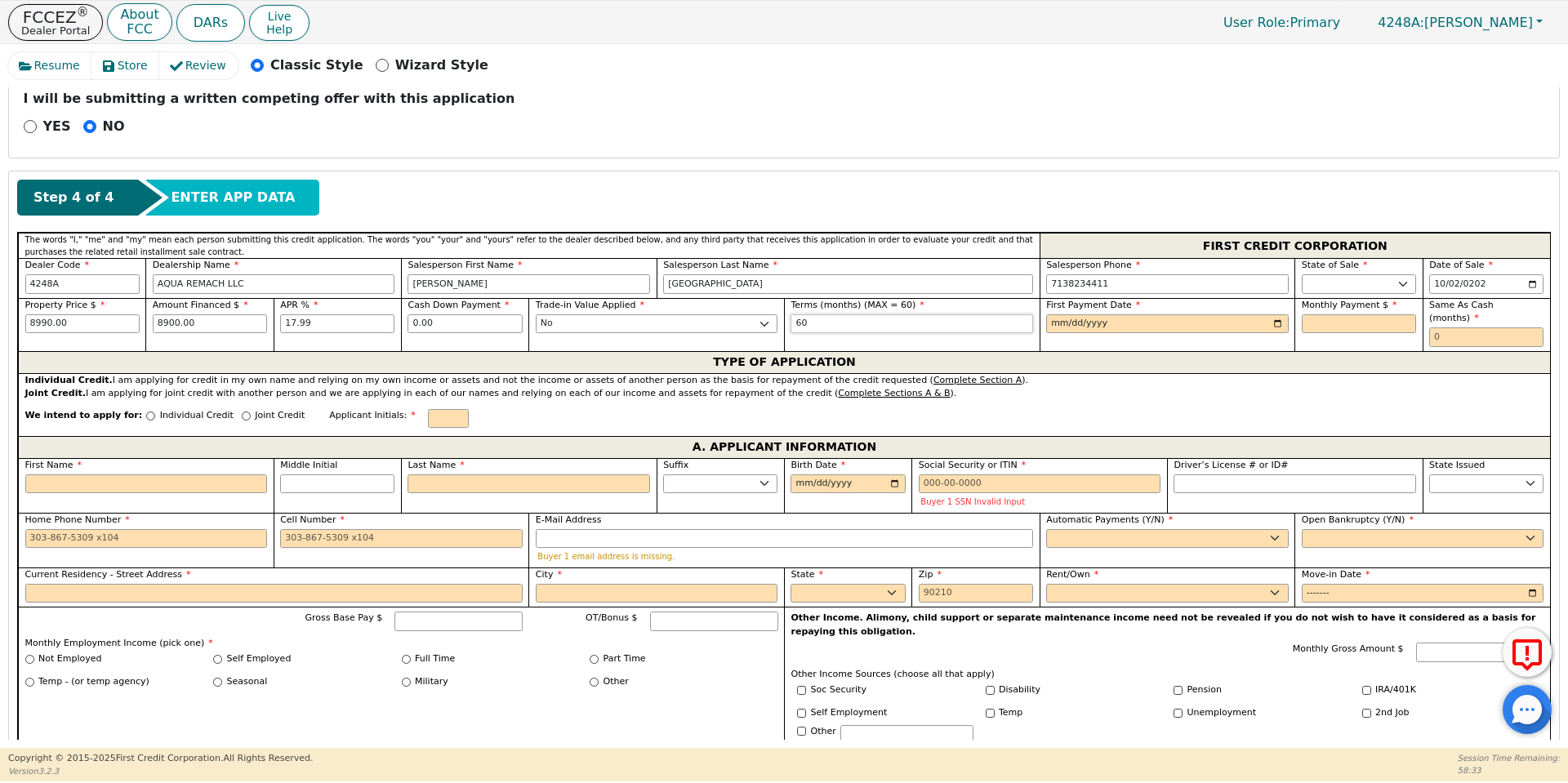
type input "60"
type input "[DATE]"
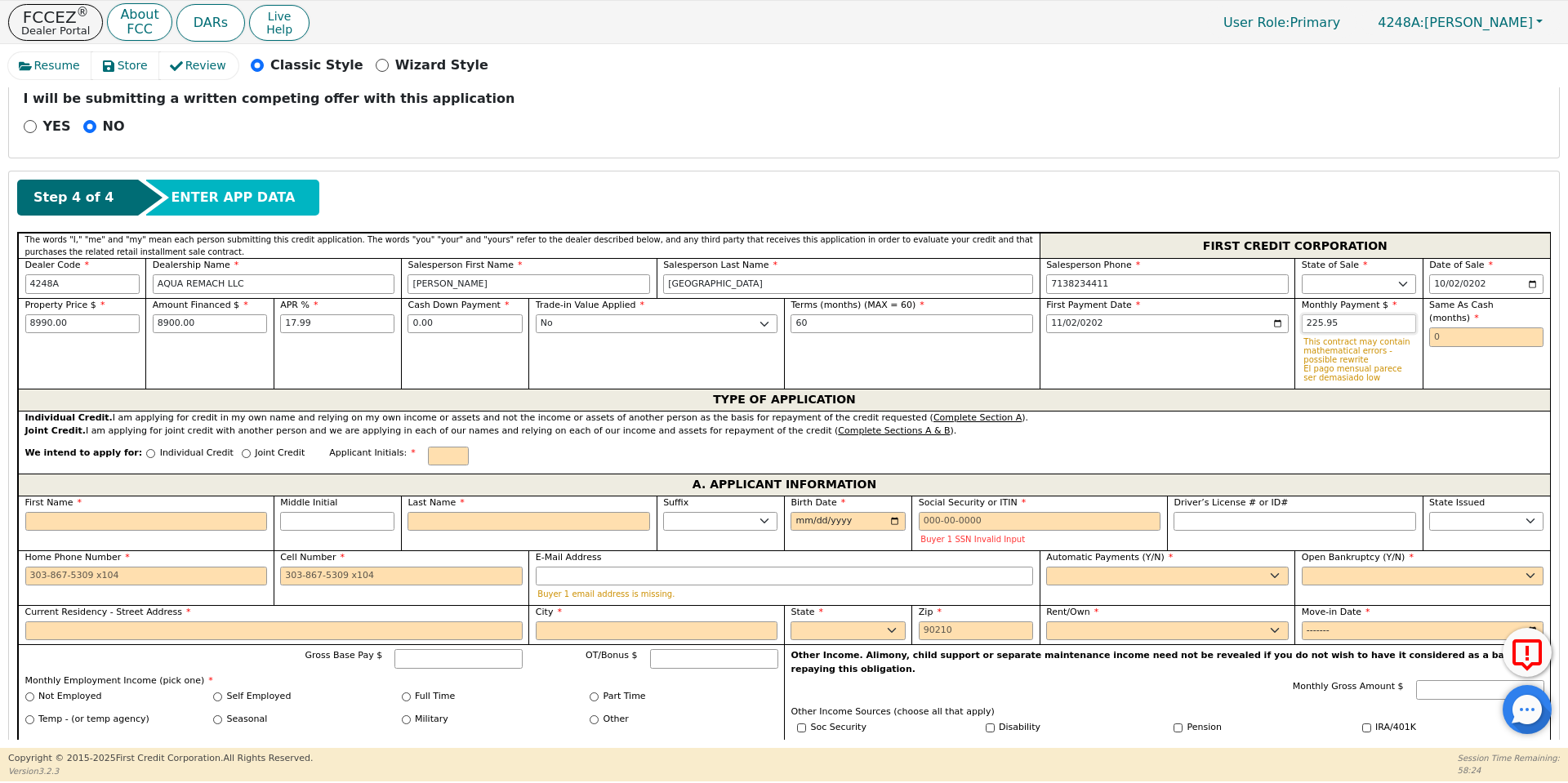
type input "225.95"
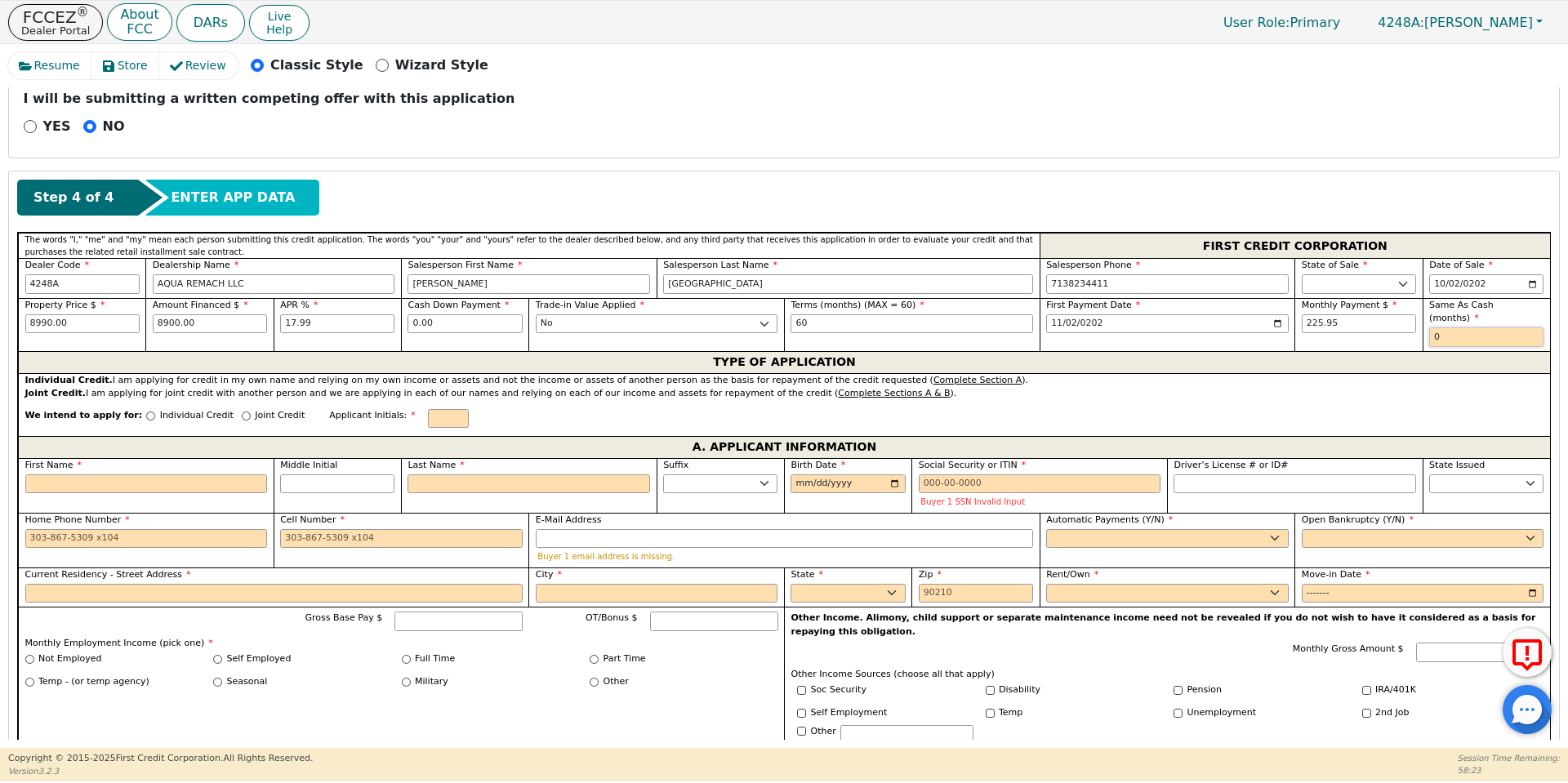
type input "0"
click at [98, 474] on input "First Name" at bounding box center [147, 484] width 243 height 19
